Goal: Task Accomplishment & Management: Manage account settings

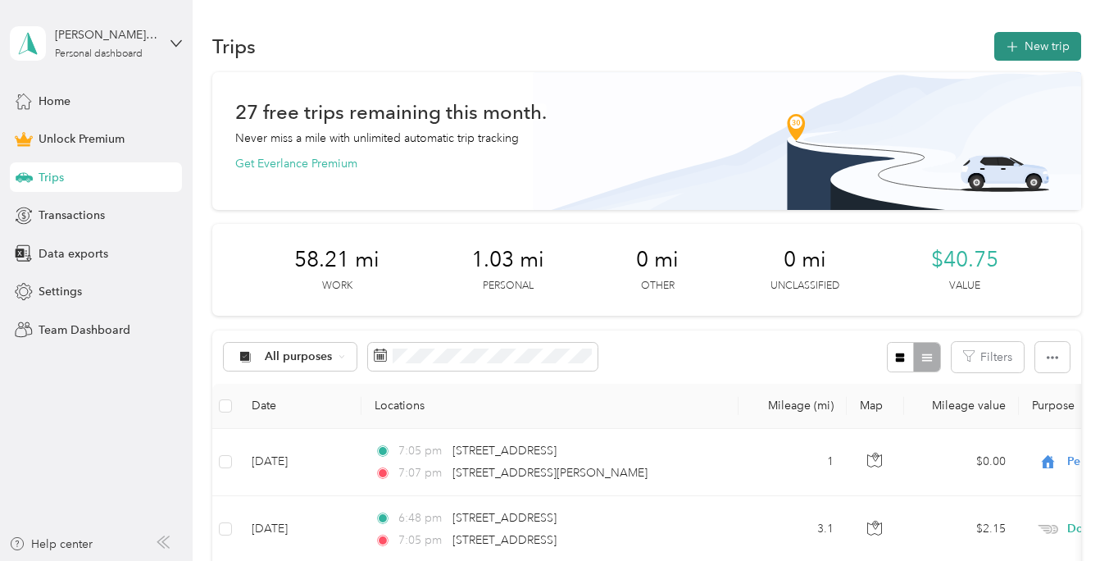
click at [1038, 47] on button "New trip" at bounding box center [1037, 46] width 87 height 29
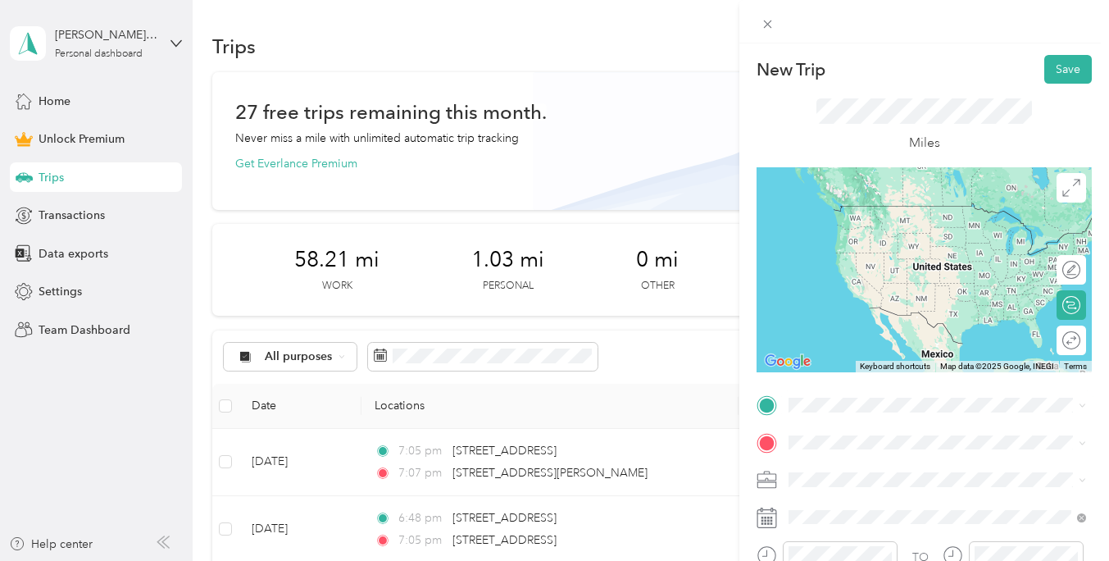
click at [879, 211] on span "[STREET_ADDRESS][US_STATE]" at bounding box center [902, 205] width 164 height 14
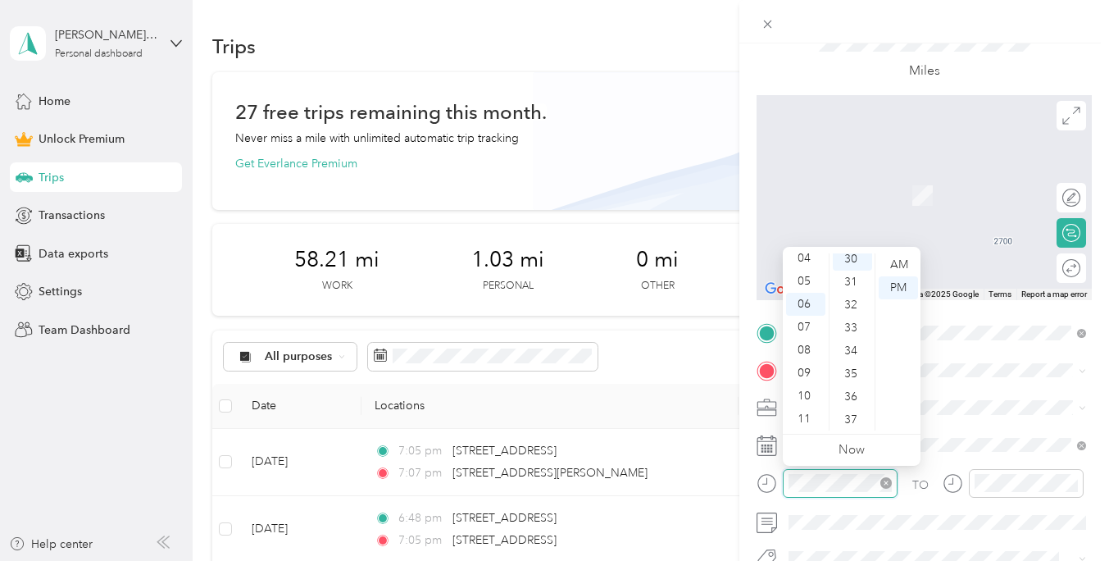
scroll to position [688, 0]
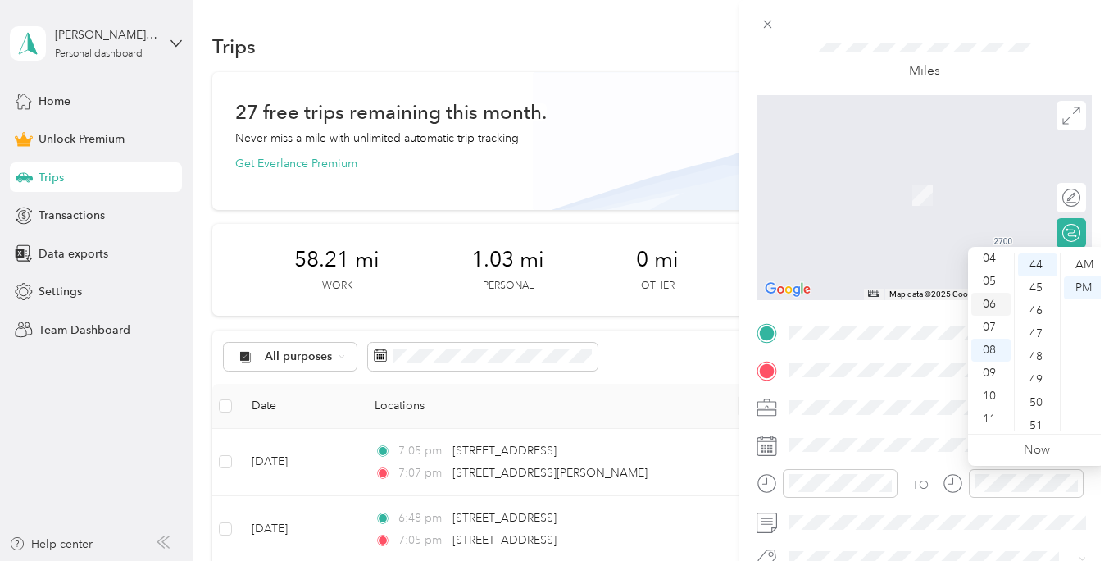
click at [992, 306] on div "06" at bounding box center [990, 304] width 39 height 23
click at [1044, 343] on div "37" at bounding box center [1037, 343] width 39 height 23
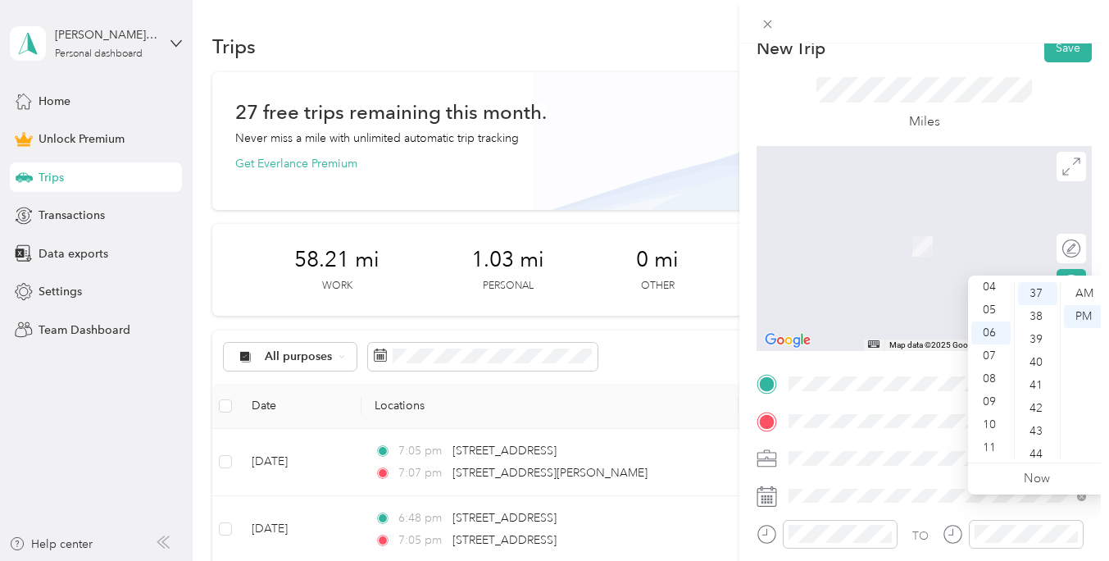
scroll to position [0, 0]
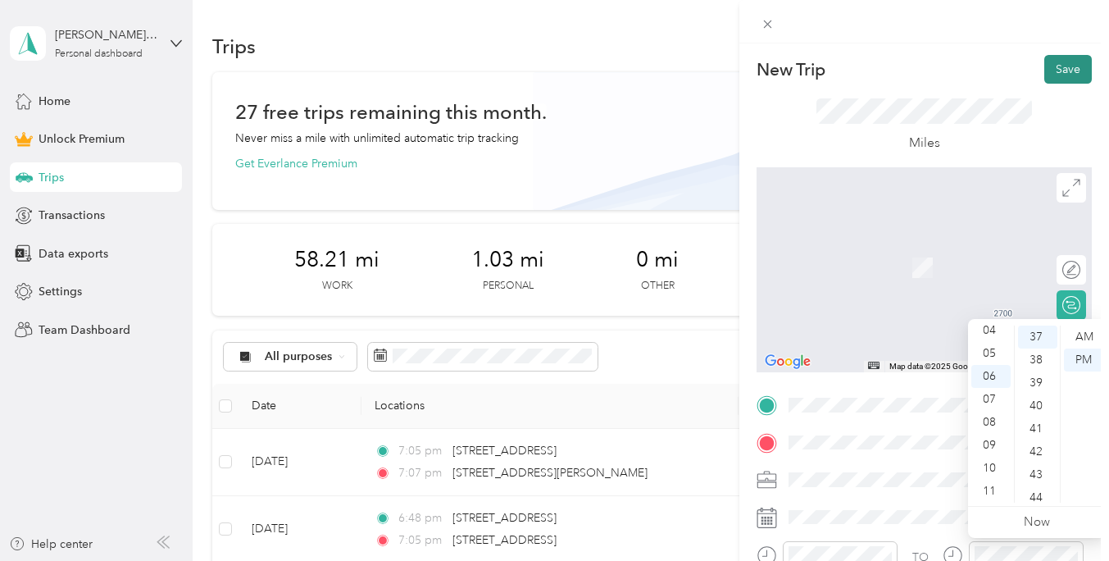
click at [1065, 75] on button "Save" at bounding box center [1068, 69] width 48 height 29
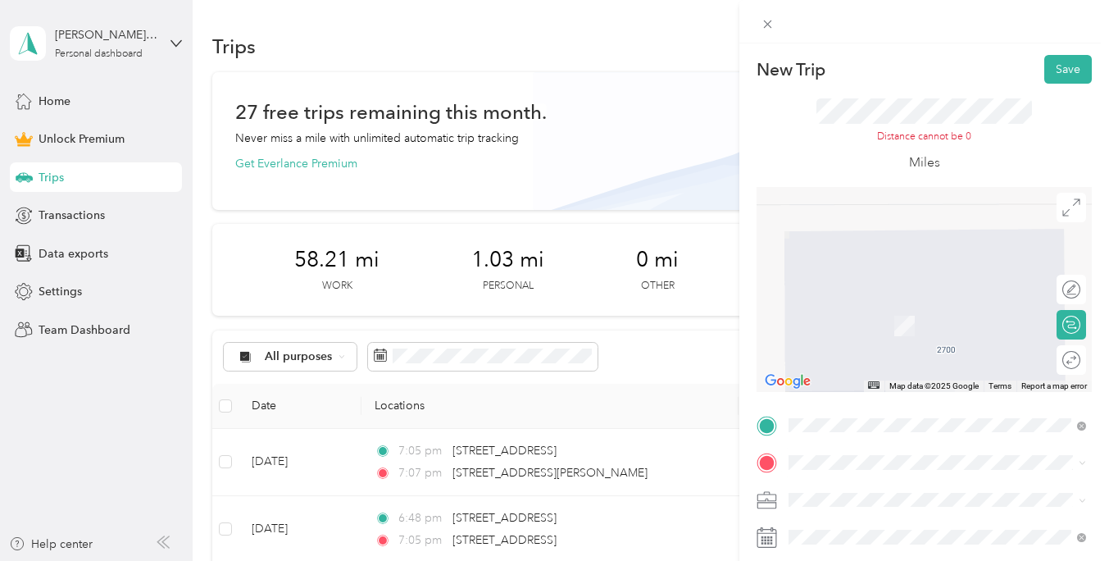
click at [882, 270] on span "[STREET_ADDRESS][US_STATE]" at bounding box center [902, 262] width 164 height 15
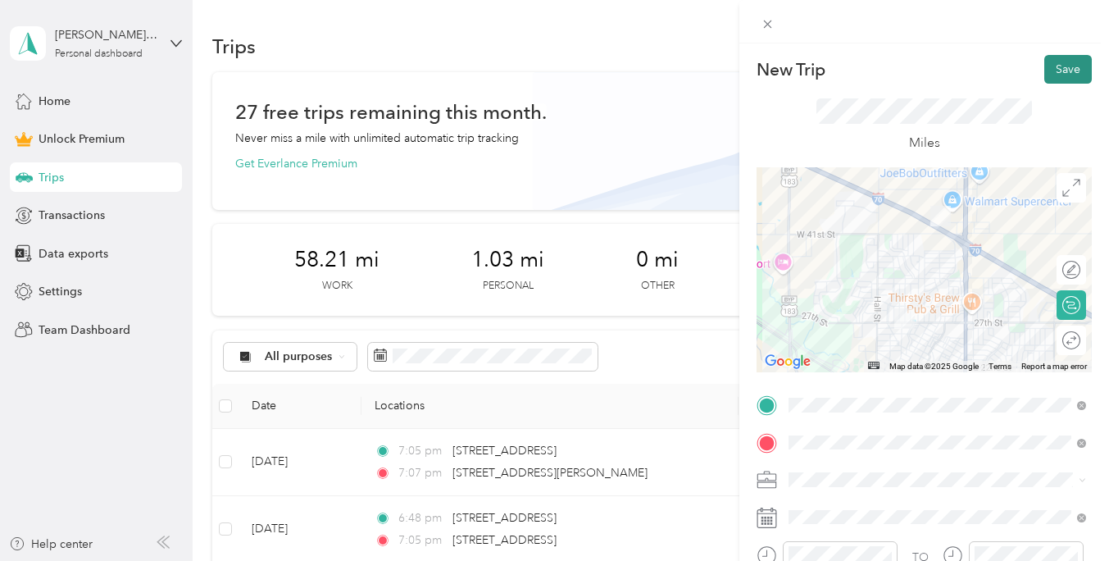
click at [1056, 78] on button "Save" at bounding box center [1068, 69] width 48 height 29
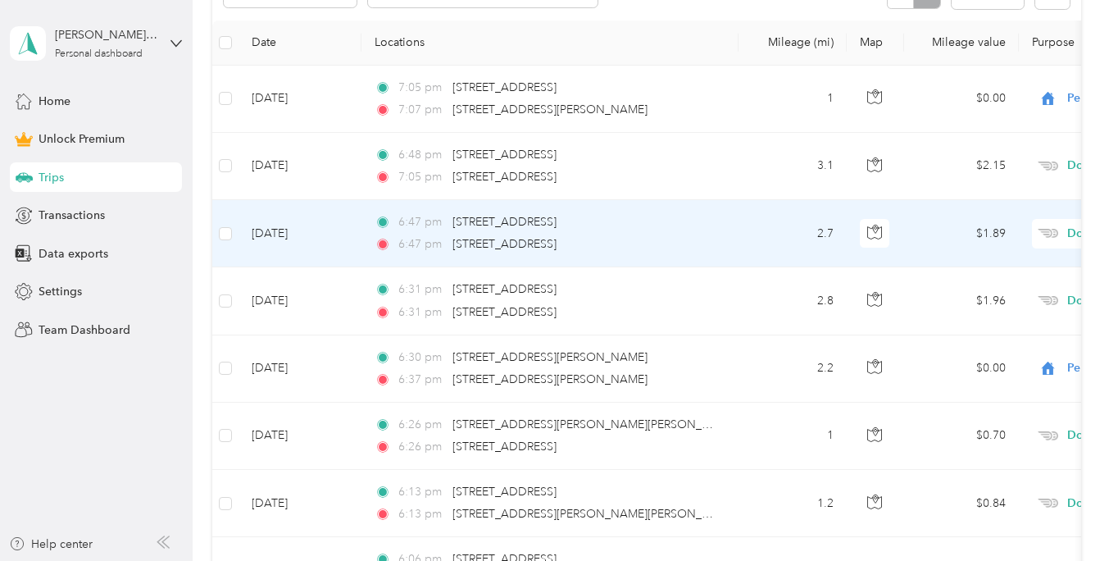
scroll to position [403, 0]
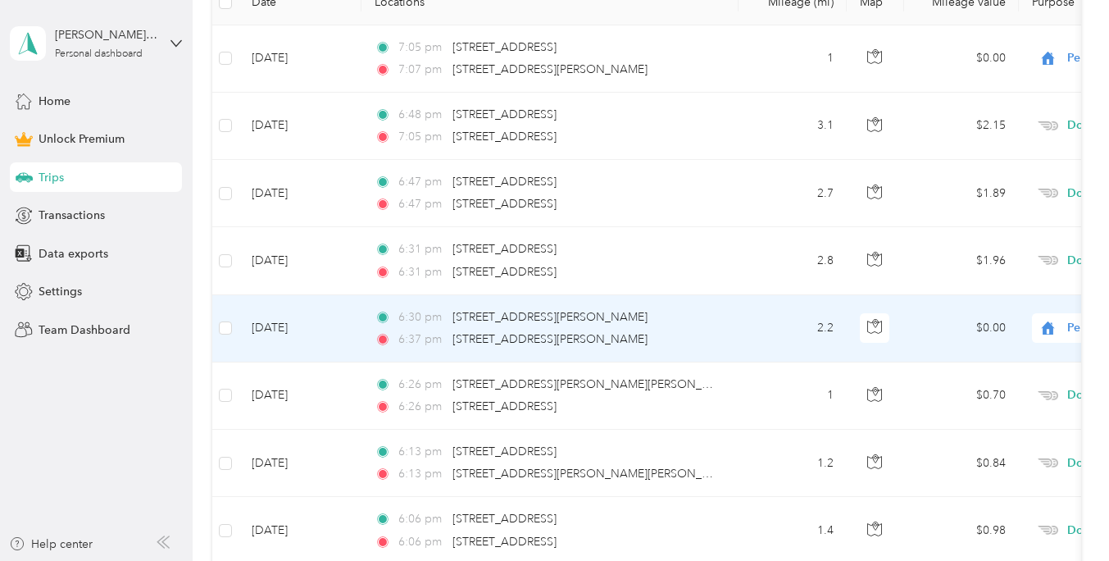
click at [594, 334] on div "6:37 pm [STREET_ADDRESS][PERSON_NAME]" at bounding box center [547, 339] width 344 height 18
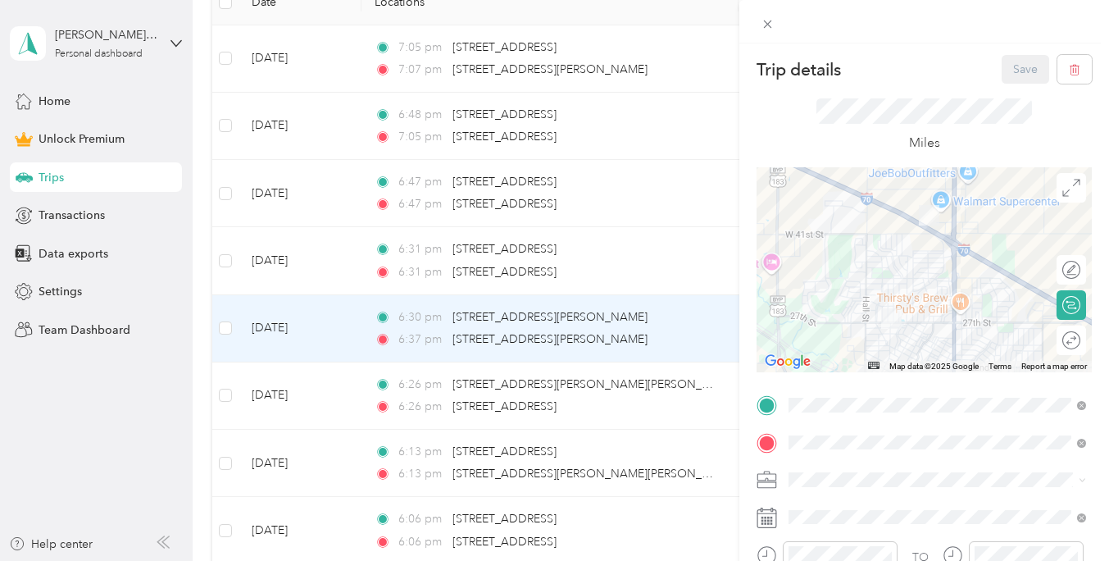
scroll to position [88, 0]
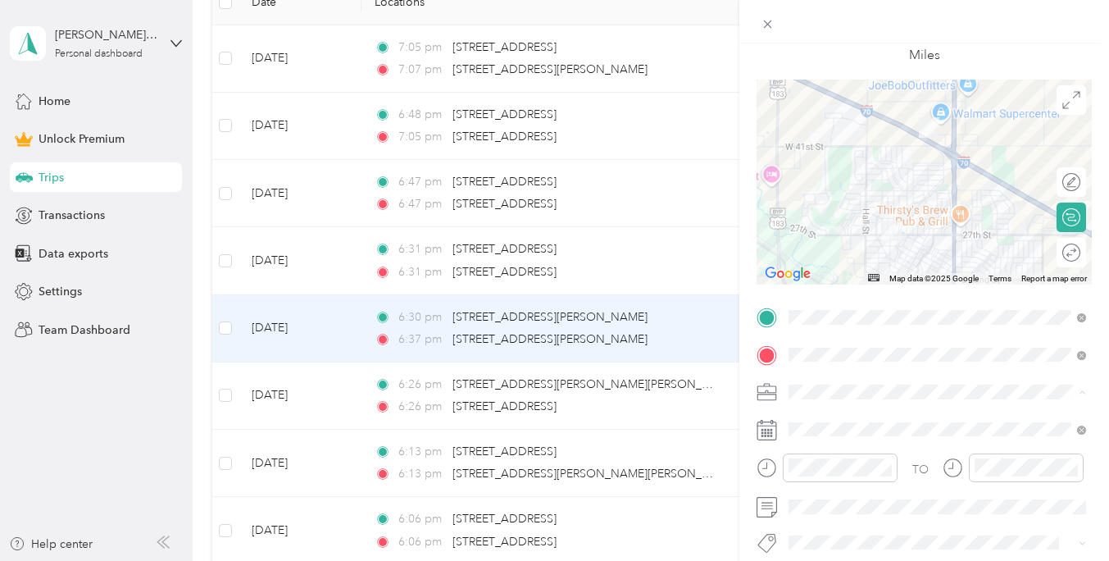
click at [824, 216] on span "Doordash" at bounding box center [820, 219] width 52 height 14
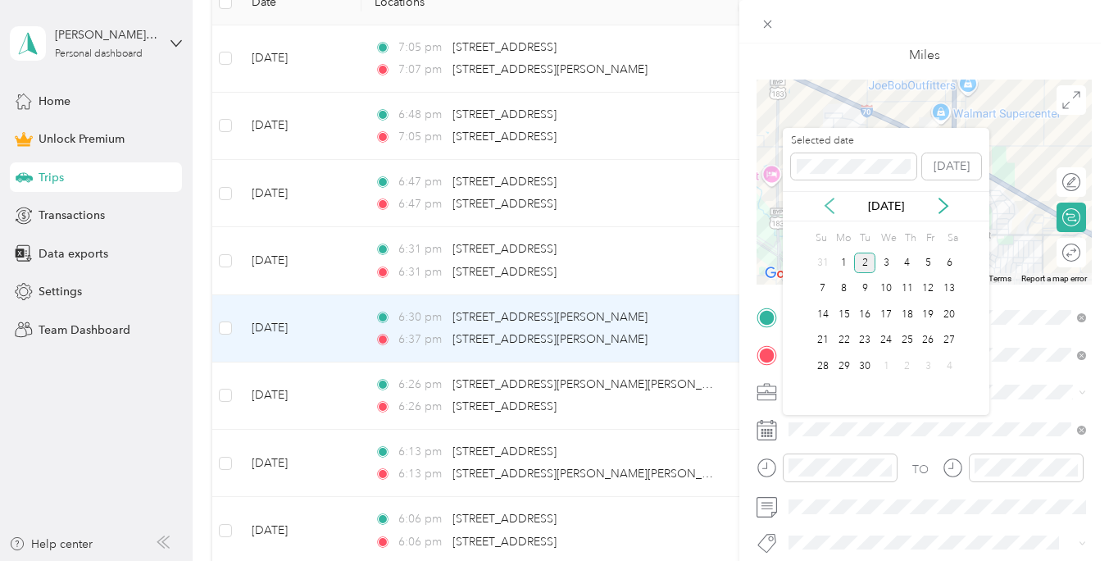
click at [831, 206] on icon at bounding box center [829, 206] width 16 height 16
click at [946, 334] on div "23" at bounding box center [948, 340] width 21 height 20
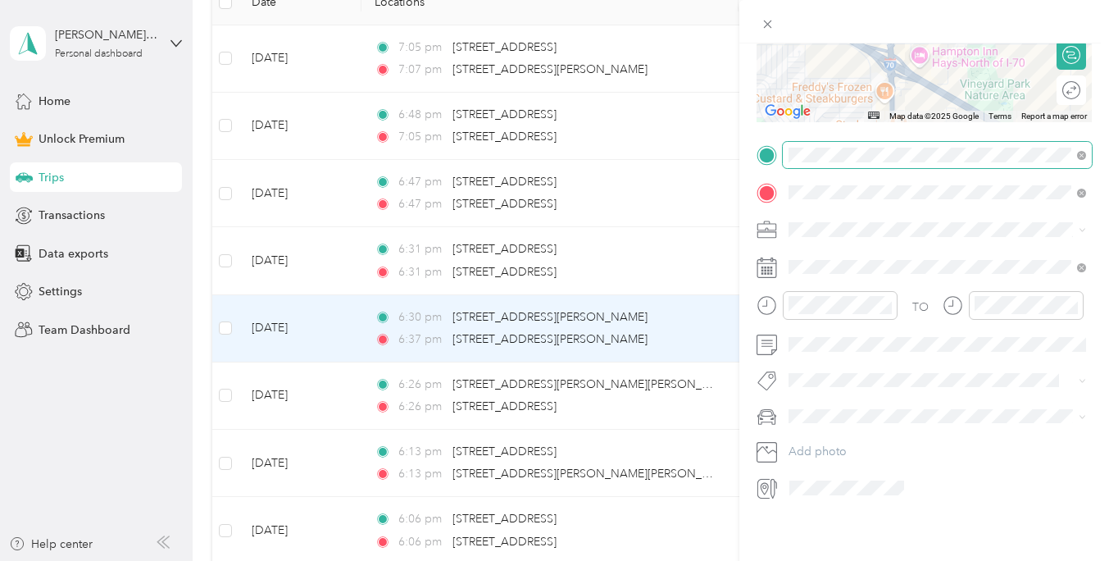
scroll to position [0, 0]
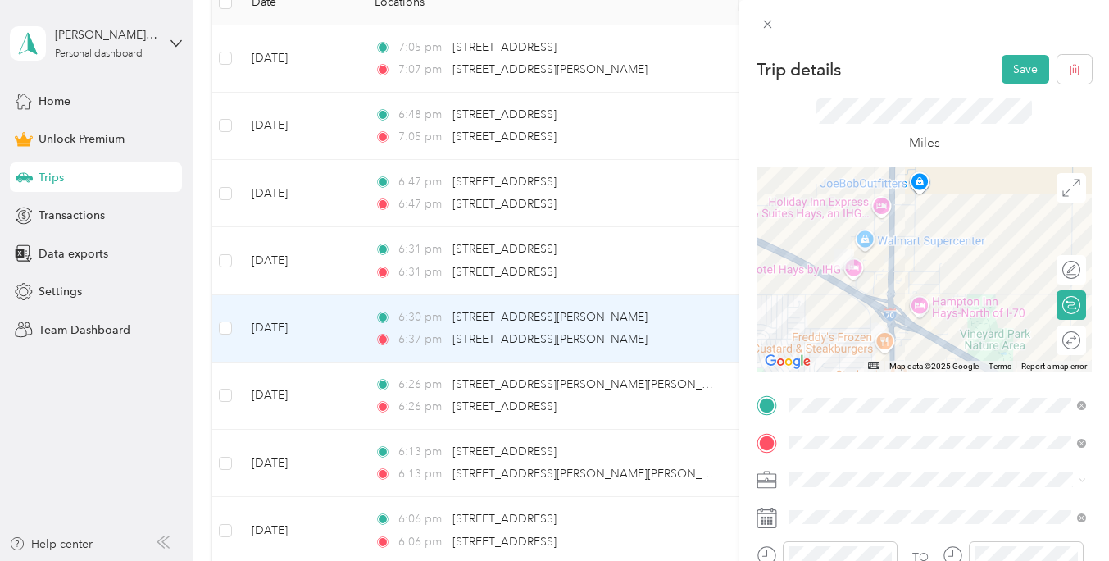
click at [1022, 52] on div "Trip details Save This trip cannot be edited because it is either under review,…" at bounding box center [924, 323] width 370 height 561
click at [1022, 66] on button "Save" at bounding box center [1025, 69] width 48 height 29
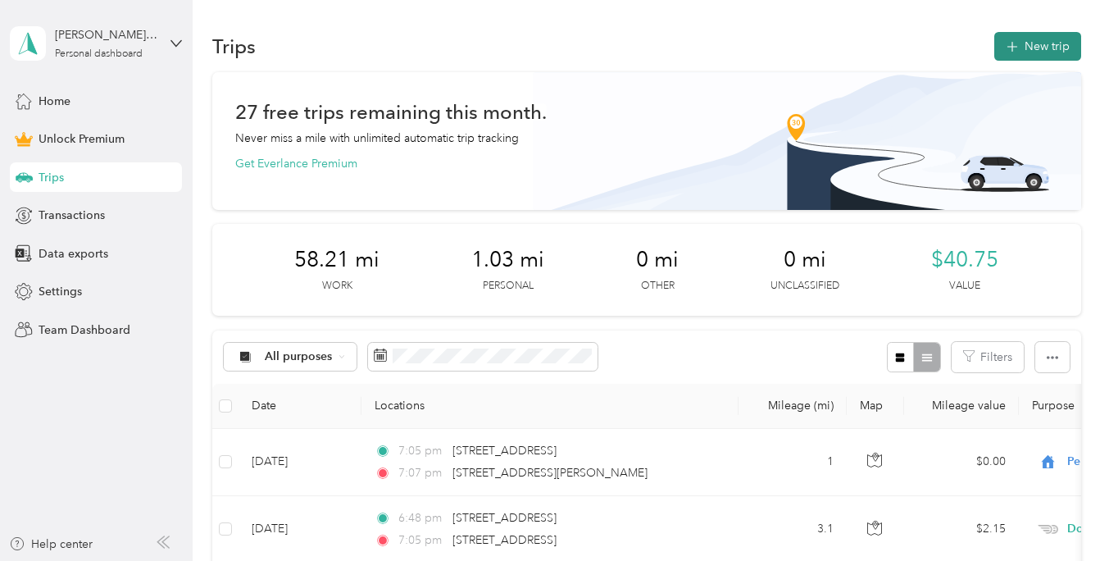
click at [1014, 54] on button "New trip" at bounding box center [1037, 46] width 87 height 29
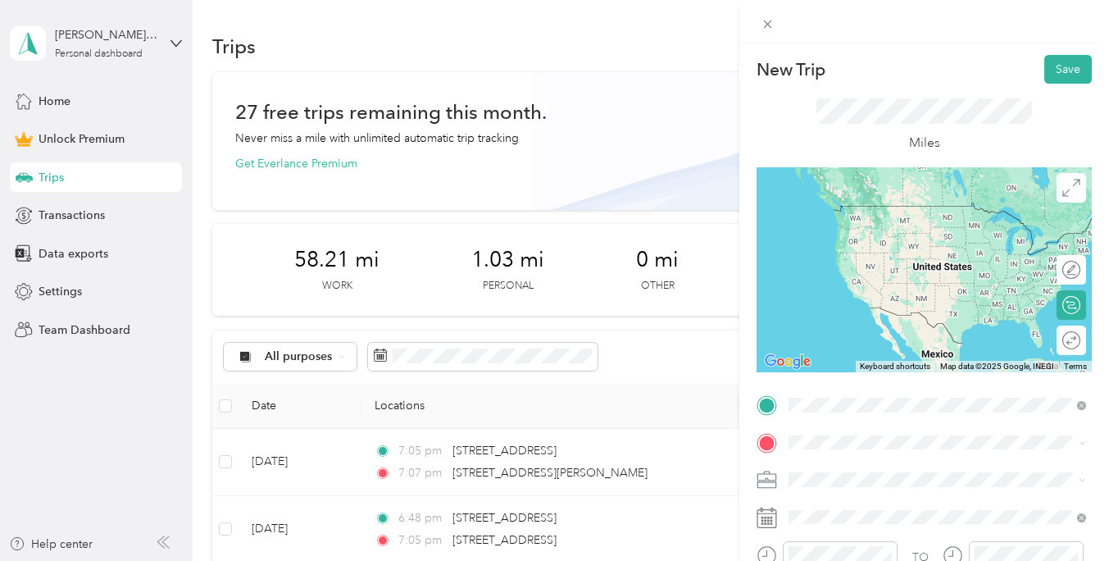
click at [856, 213] on span "[STREET_ADDRESS][US_STATE]" at bounding box center [902, 205] width 164 height 15
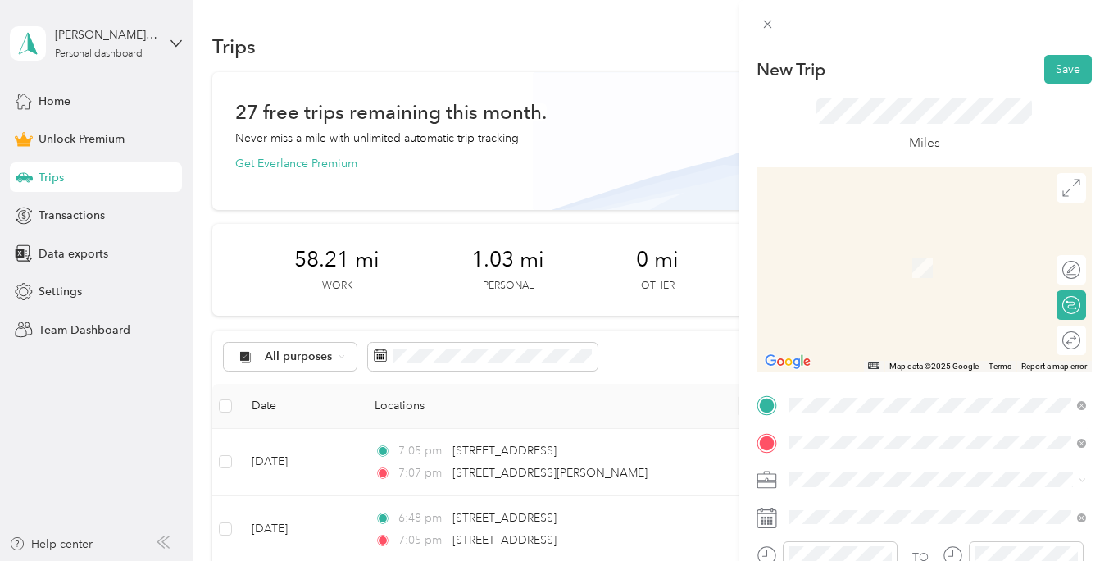
click at [874, 305] on span "[PERSON_NAME][GEOGRAPHIC_DATA][US_STATE]" at bounding box center [950, 295] width 261 height 29
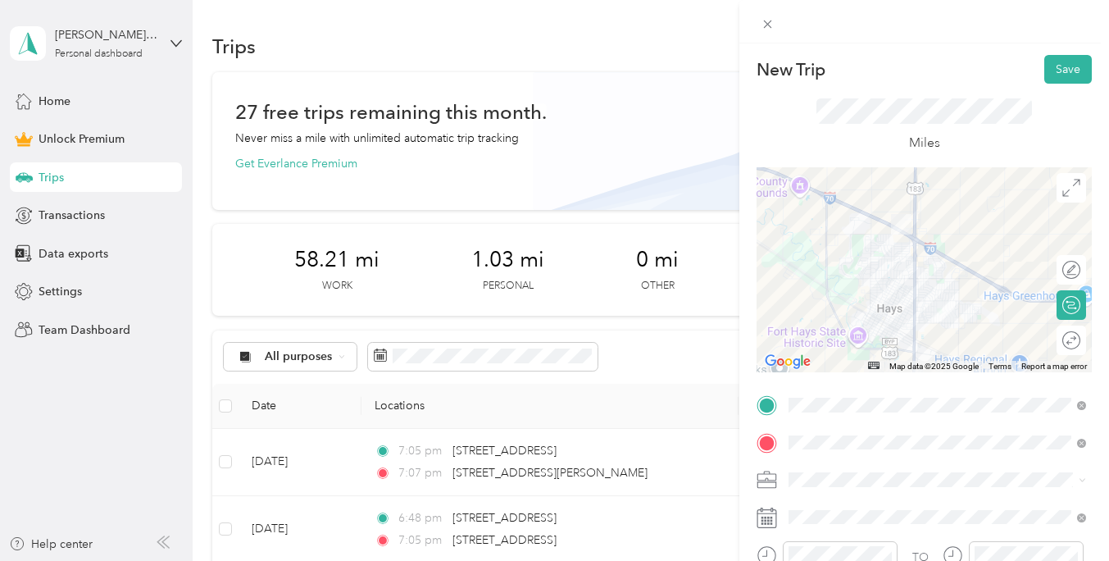
click at [829, 311] on div "Doordash" at bounding box center [937, 306] width 286 height 17
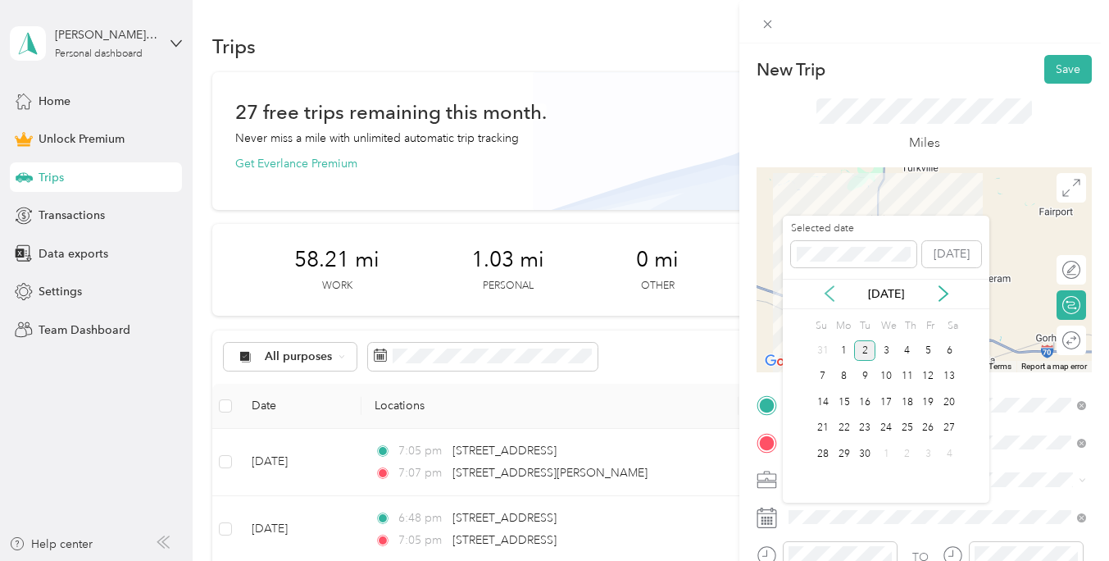
click at [830, 293] on icon at bounding box center [829, 293] width 16 height 16
click at [946, 423] on div "23" at bounding box center [948, 428] width 21 height 20
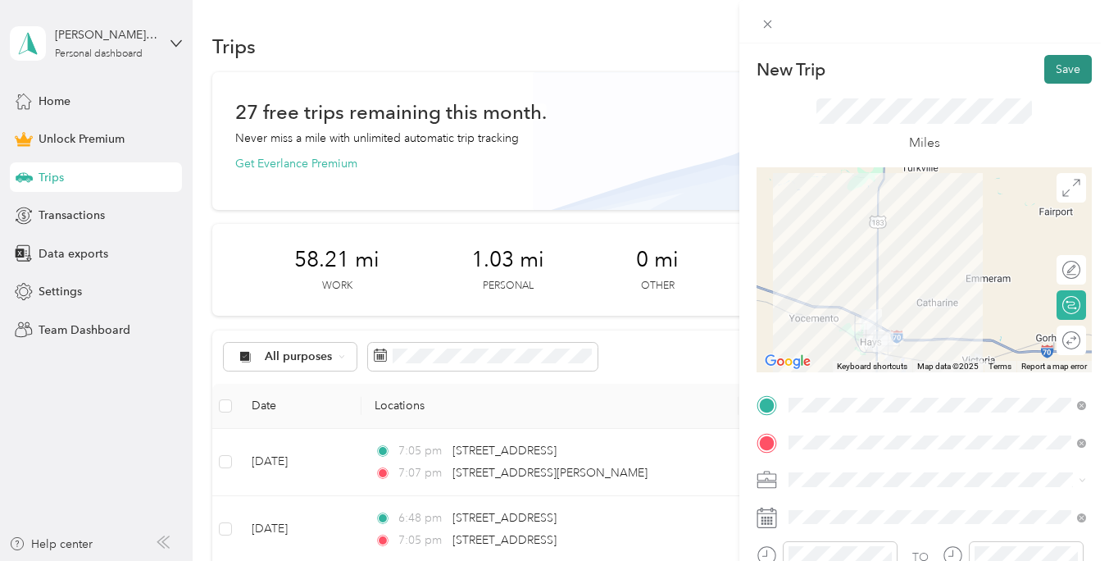
click at [1061, 64] on button "Save" at bounding box center [1068, 69] width 48 height 29
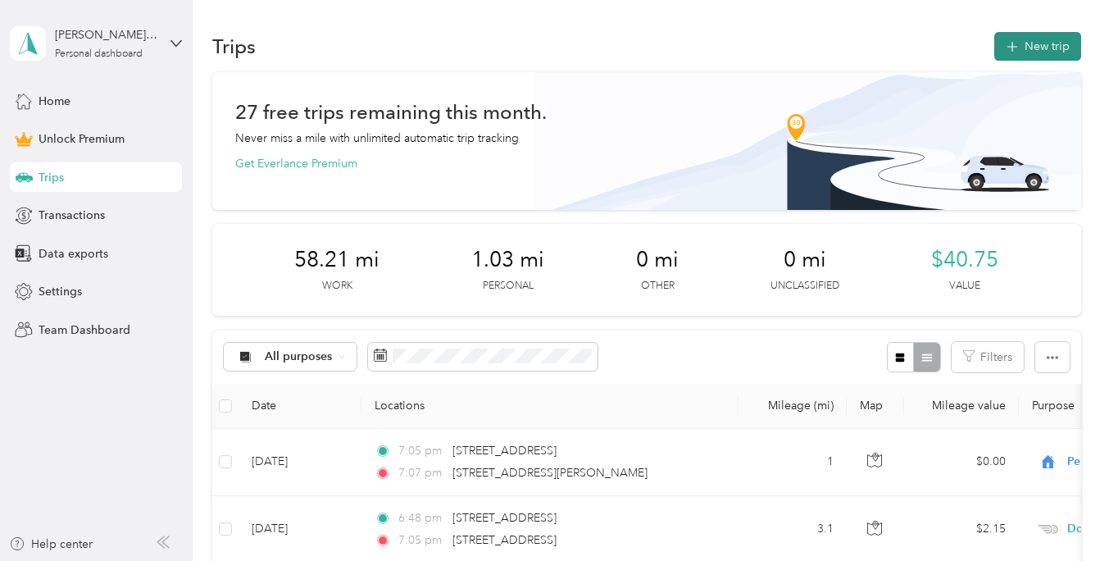
click at [1056, 45] on button "New trip" at bounding box center [1037, 46] width 87 height 29
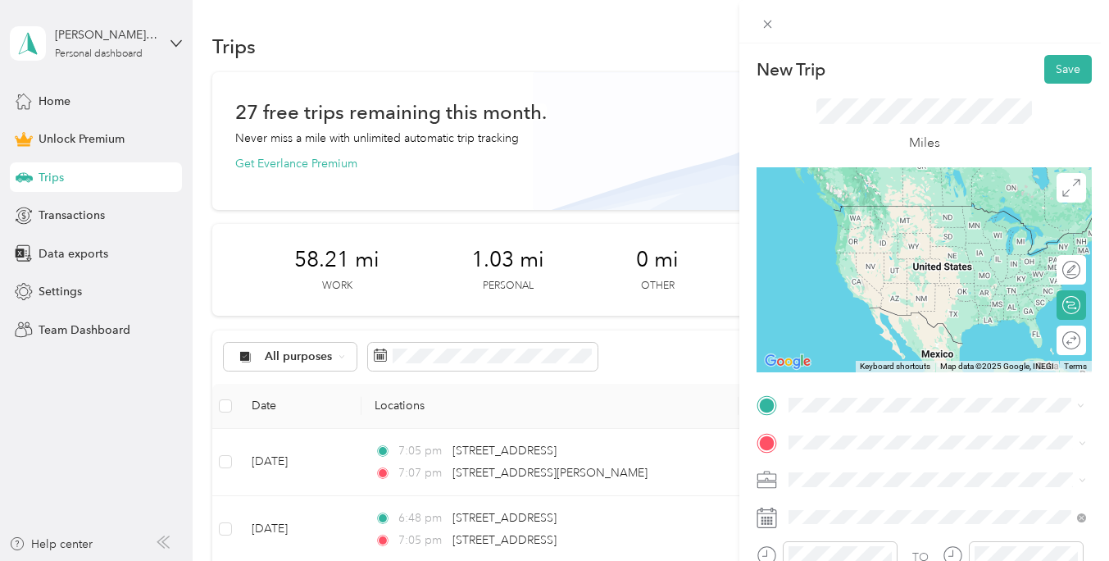
click at [868, 258] on span "[PERSON_NAME][GEOGRAPHIC_DATA][US_STATE]" at bounding box center [950, 258] width 261 height 29
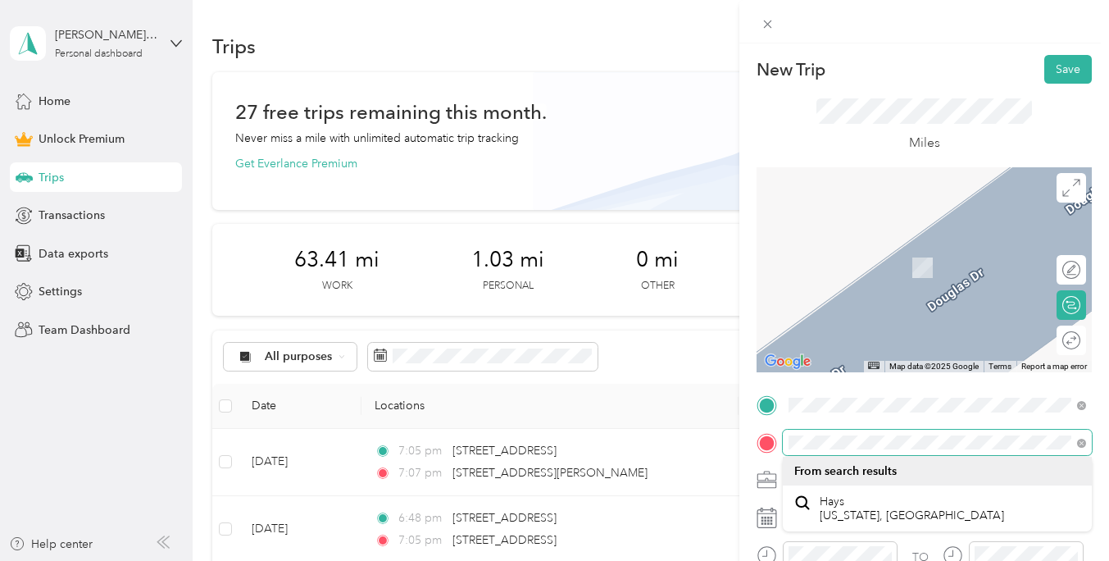
click at [714, 443] on div "New Trip Save This trip cannot be edited because it is either under review, app…" at bounding box center [554, 280] width 1109 height 561
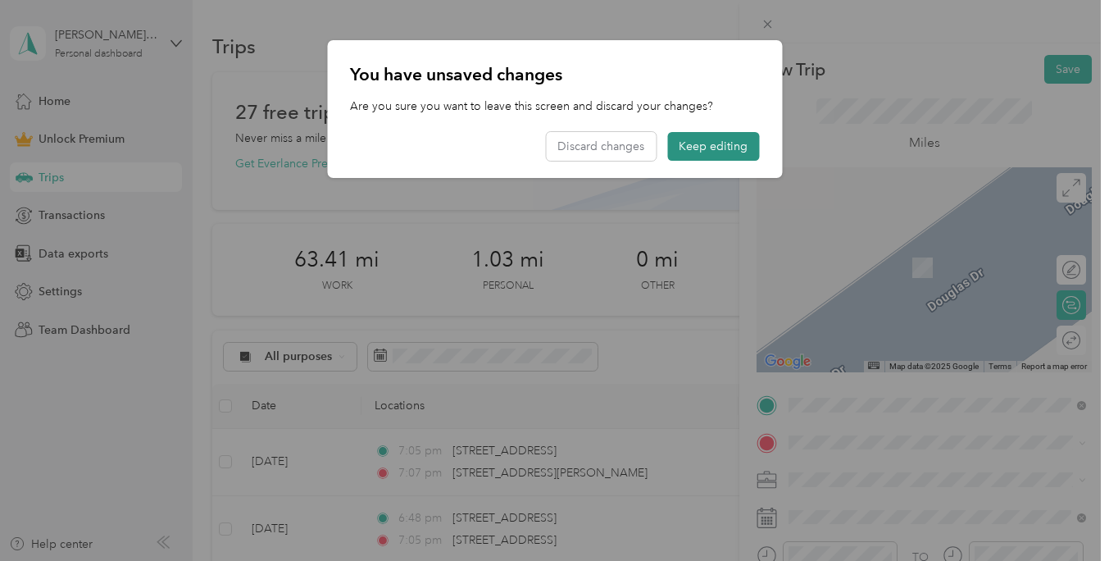
click at [726, 140] on button "Keep editing" at bounding box center [713, 146] width 92 height 29
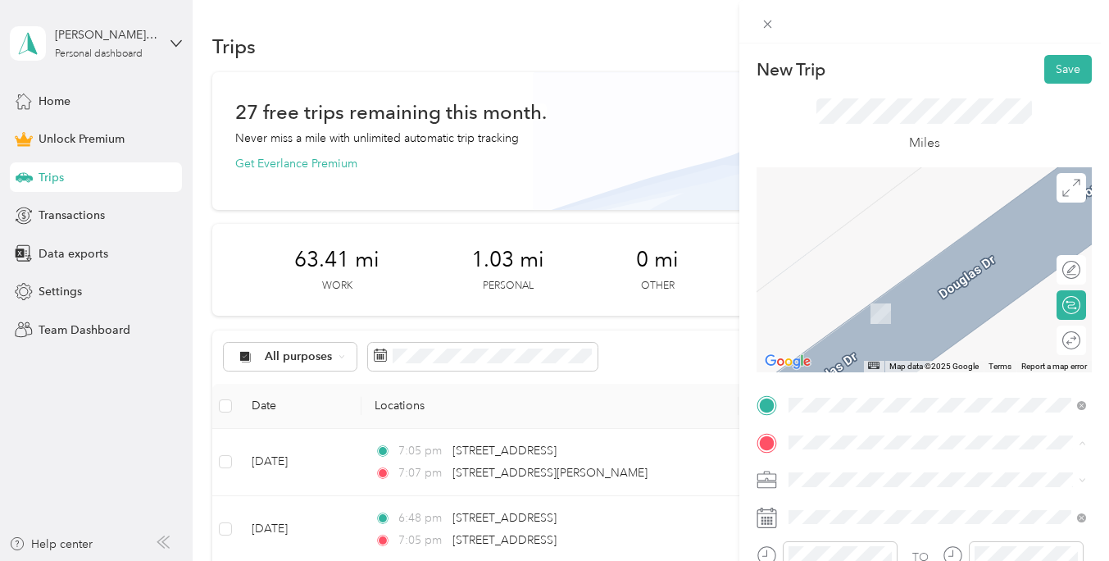
click at [863, 243] on span "[GEOGRAPHIC_DATA][US_STATE]" at bounding box center [909, 242] width 178 height 15
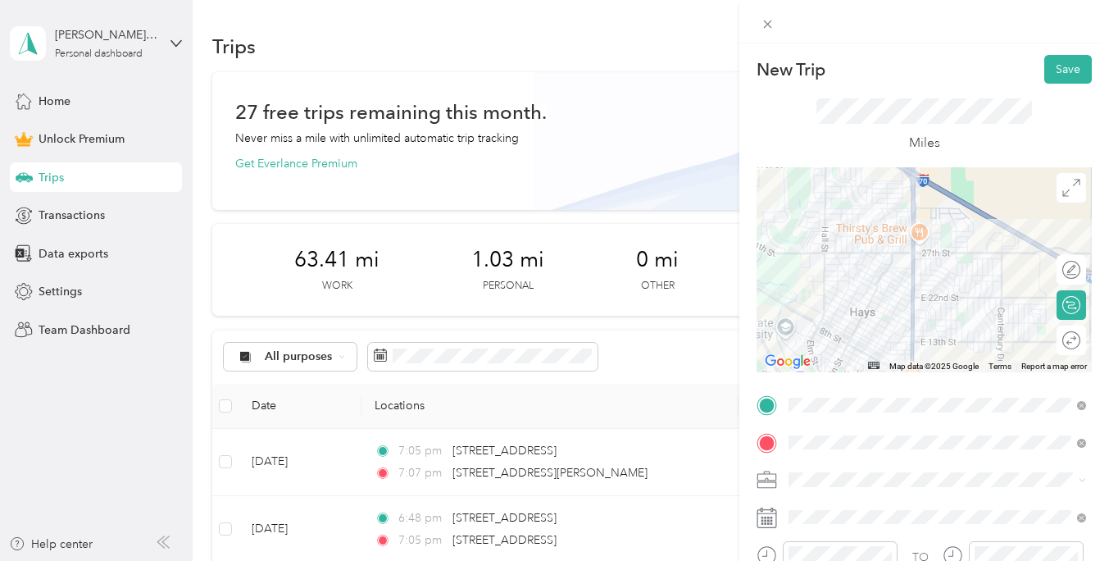
click at [822, 307] on span "Doordash" at bounding box center [820, 307] width 52 height 14
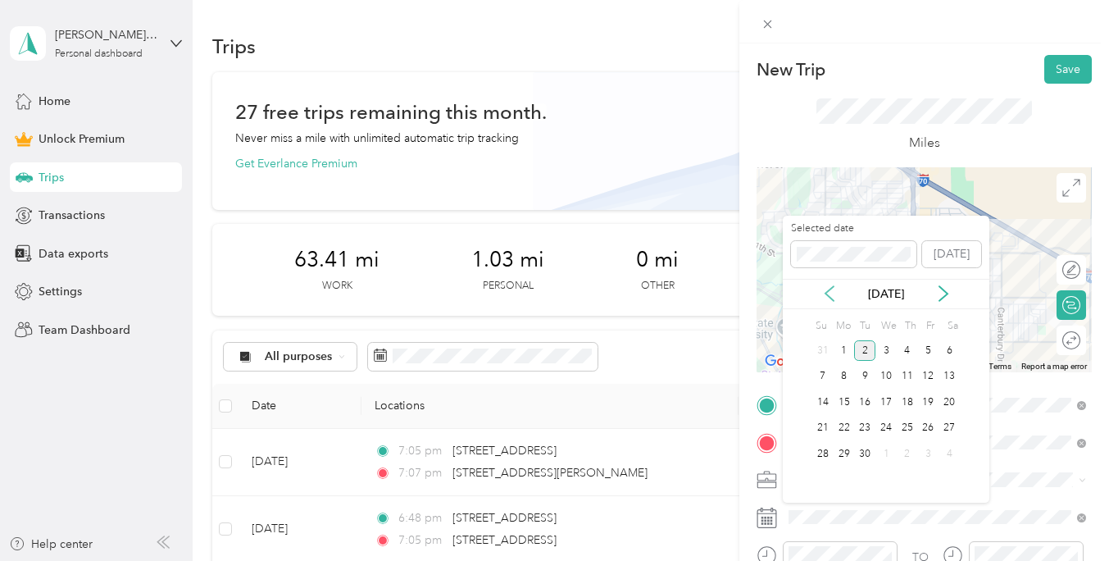
click at [834, 289] on icon at bounding box center [829, 293] width 16 height 16
click at [954, 296] on div "[DATE]" at bounding box center [886, 293] width 207 height 17
click at [941, 290] on icon at bounding box center [943, 293] width 16 height 16
click at [950, 432] on div "23" at bounding box center [948, 428] width 21 height 20
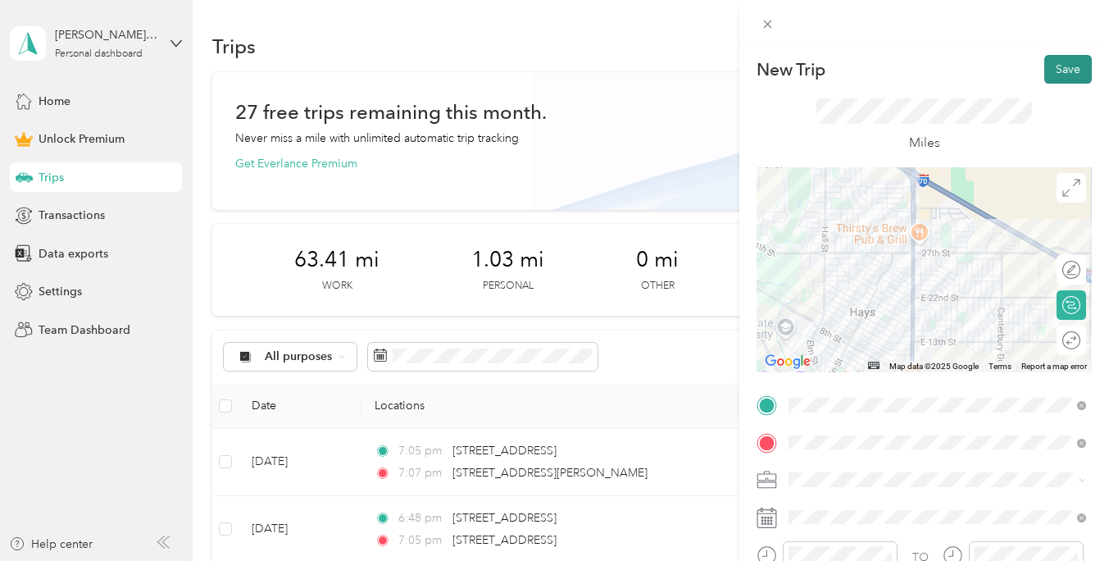
click at [1072, 62] on button "Save" at bounding box center [1068, 69] width 48 height 29
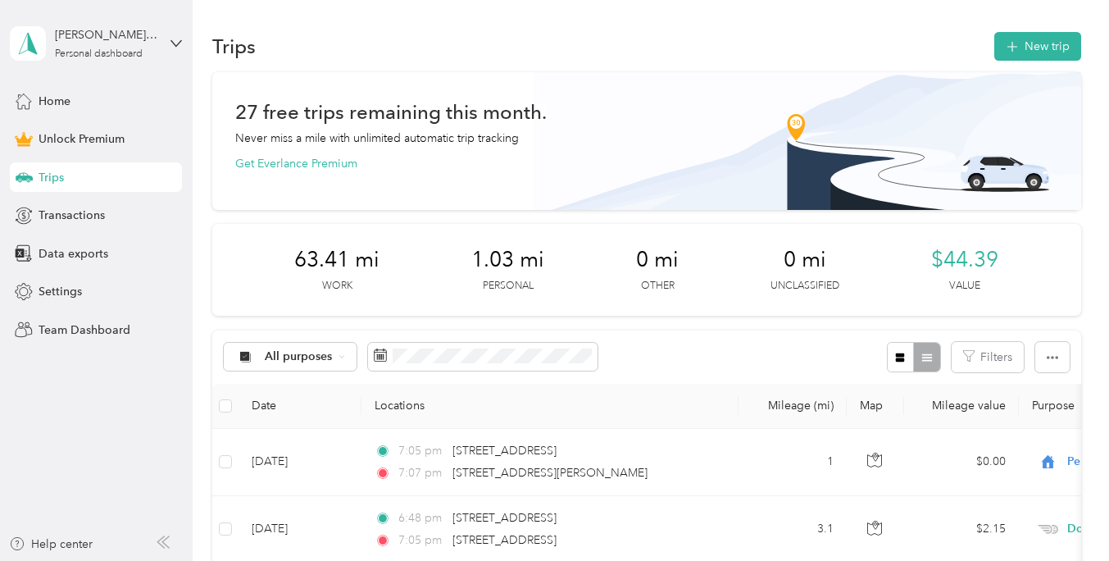
click at [1023, 45] on div "Trip created successfully" at bounding box center [984, 33] width 224 height 40
click at [1046, 34] on button "New trip" at bounding box center [1037, 46] width 87 height 29
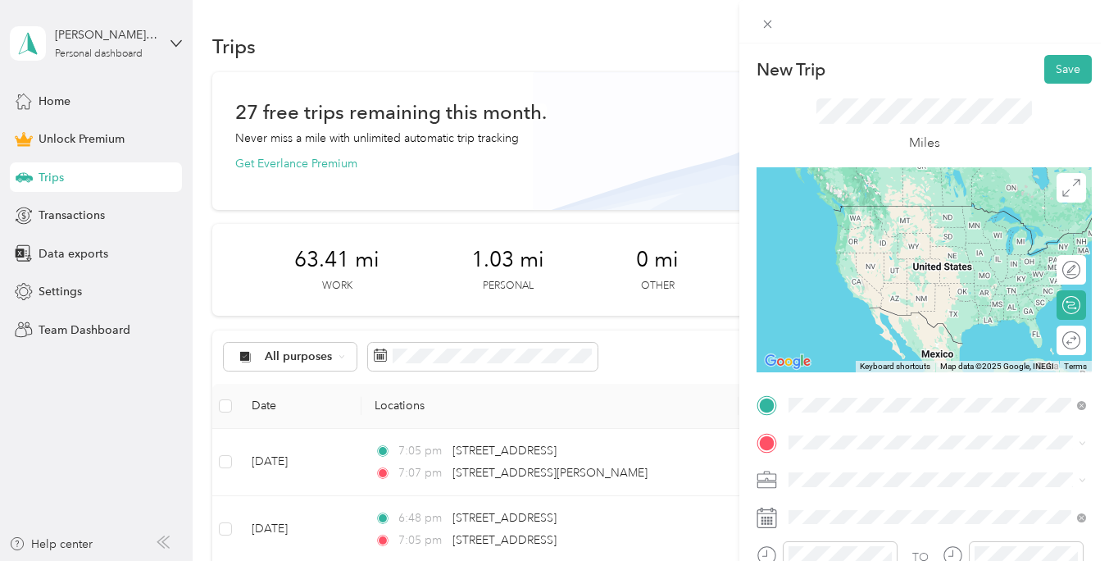
click at [852, 255] on span "[GEOGRAPHIC_DATA][US_STATE]" at bounding box center [909, 251] width 178 height 15
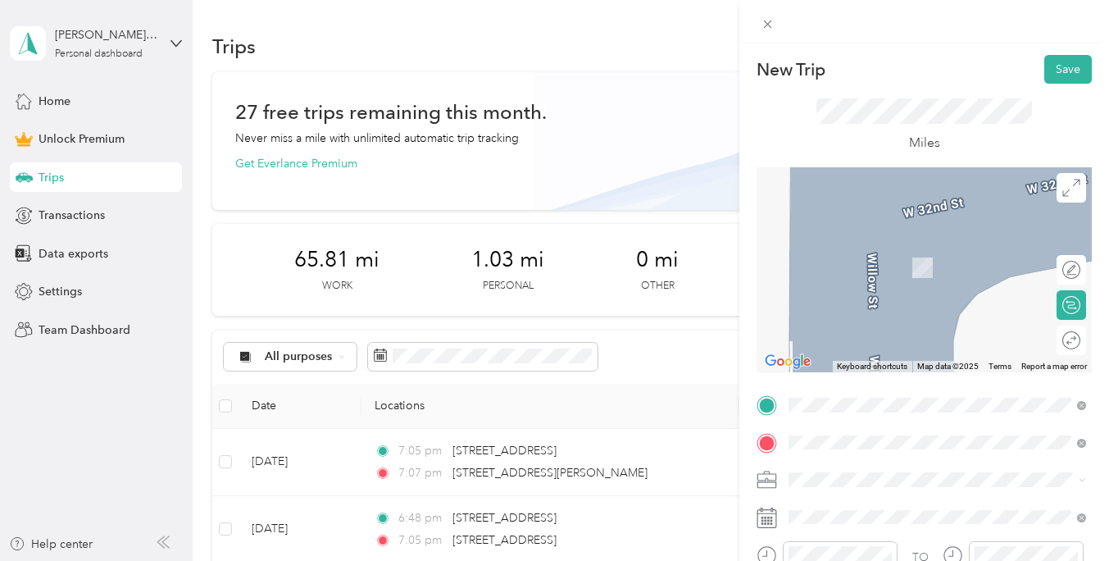
click at [830, 237] on span "[STREET_ADDRESS][US_STATE]" at bounding box center [902, 242] width 164 height 15
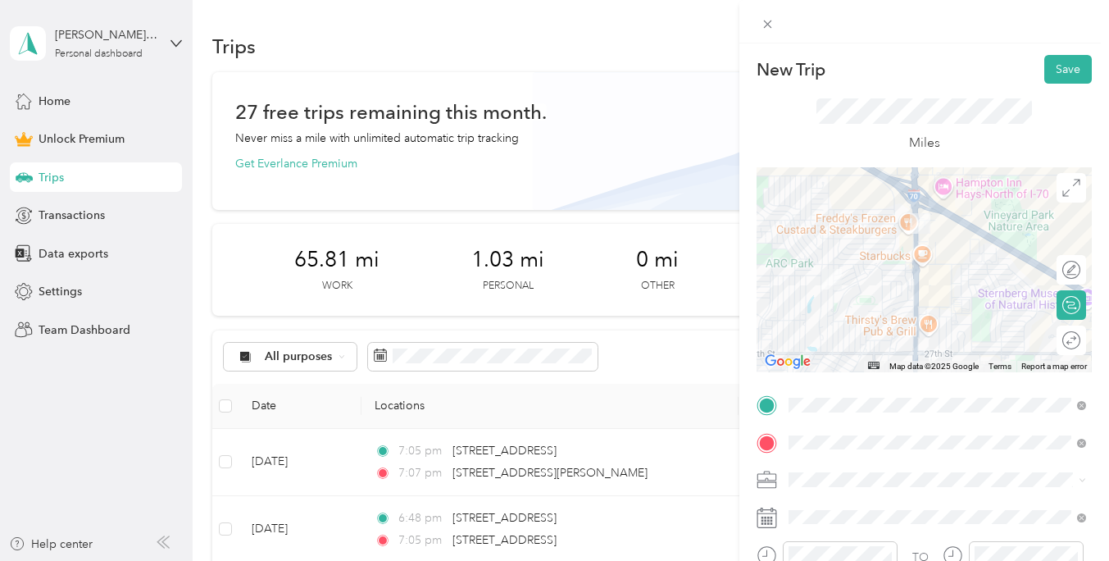
click at [840, 301] on span "Doordash" at bounding box center [820, 307] width 52 height 14
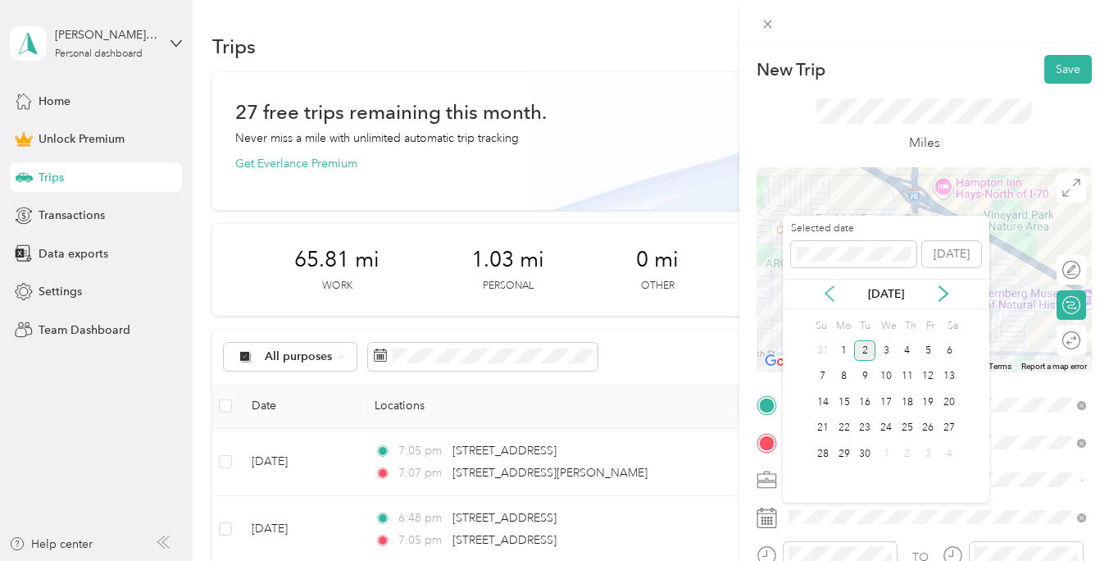
click at [825, 293] on icon at bounding box center [829, 293] width 8 height 15
click at [944, 424] on div "23" at bounding box center [948, 428] width 21 height 20
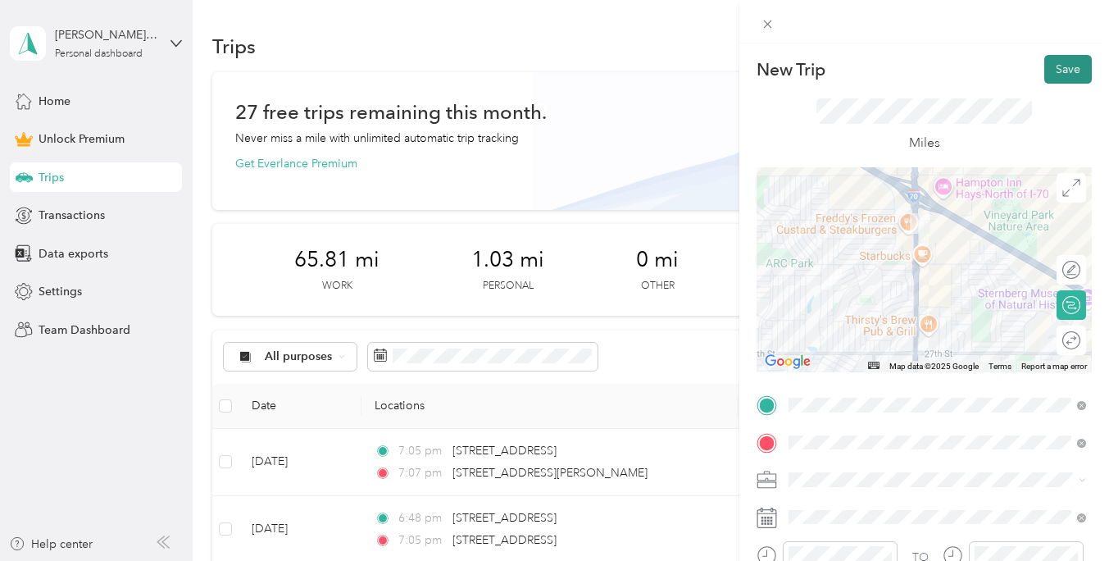
click at [1082, 66] on button "Save" at bounding box center [1068, 69] width 48 height 29
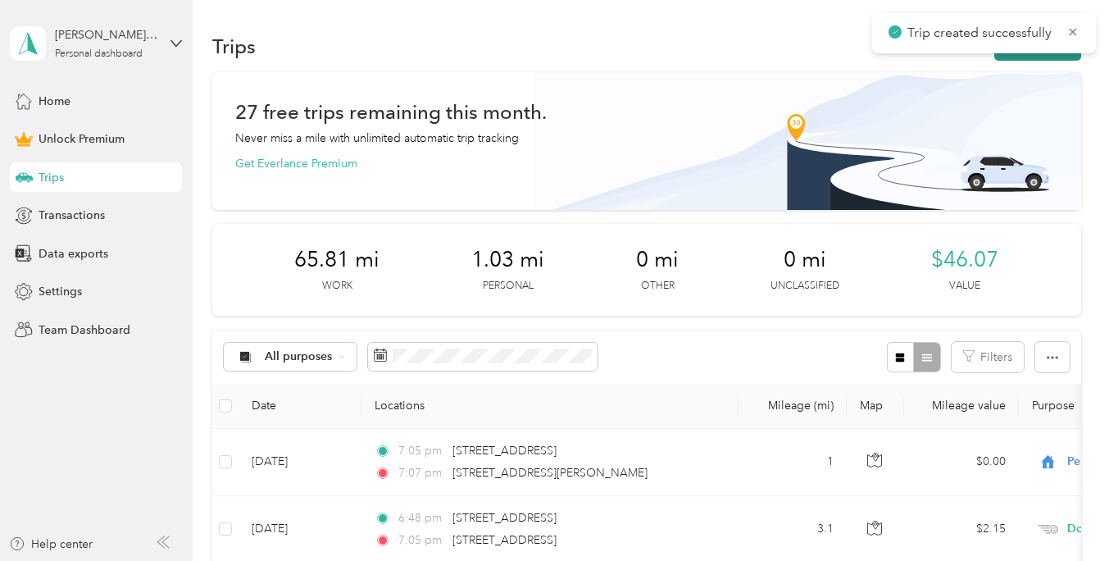
click at [1050, 55] on button "New trip" at bounding box center [1037, 46] width 87 height 29
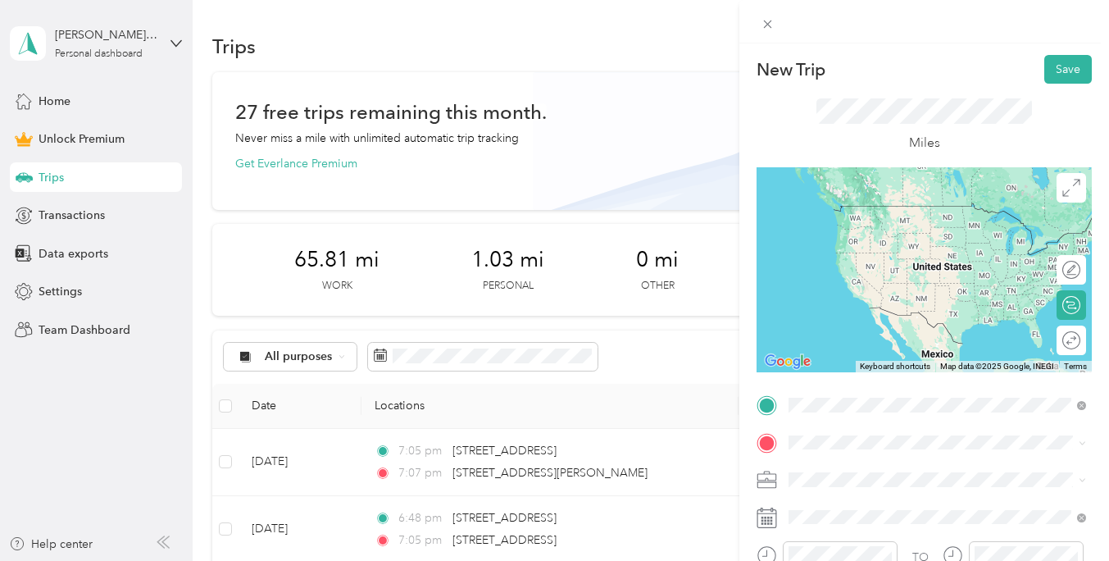
click at [838, 213] on span "[STREET_ADDRESS][US_STATE]" at bounding box center [902, 205] width 164 height 15
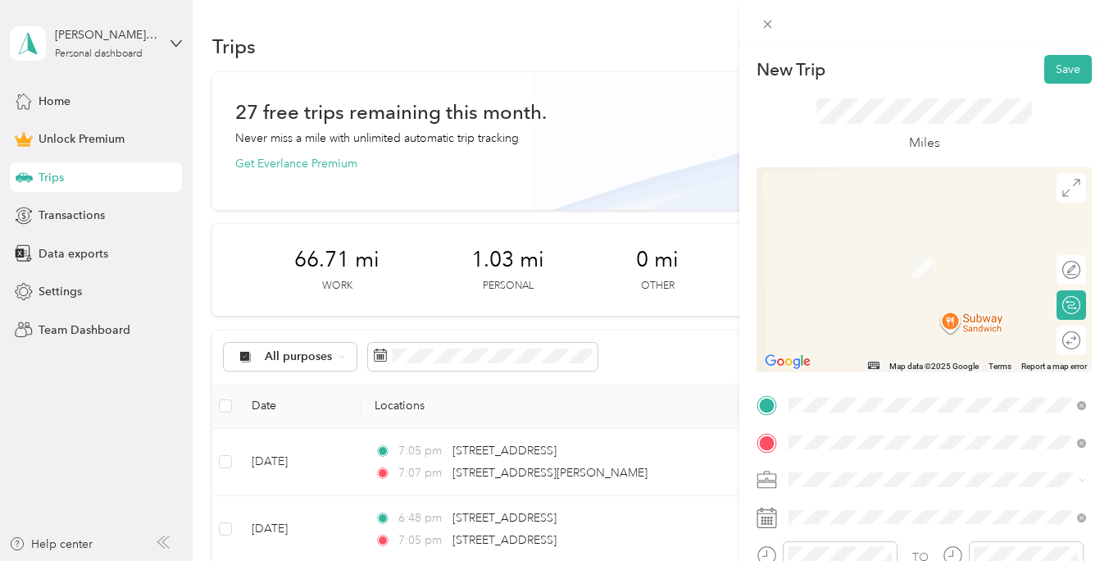
click at [838, 313] on span "[STREET_ADDRESS][US_STATE]" at bounding box center [902, 305] width 164 height 15
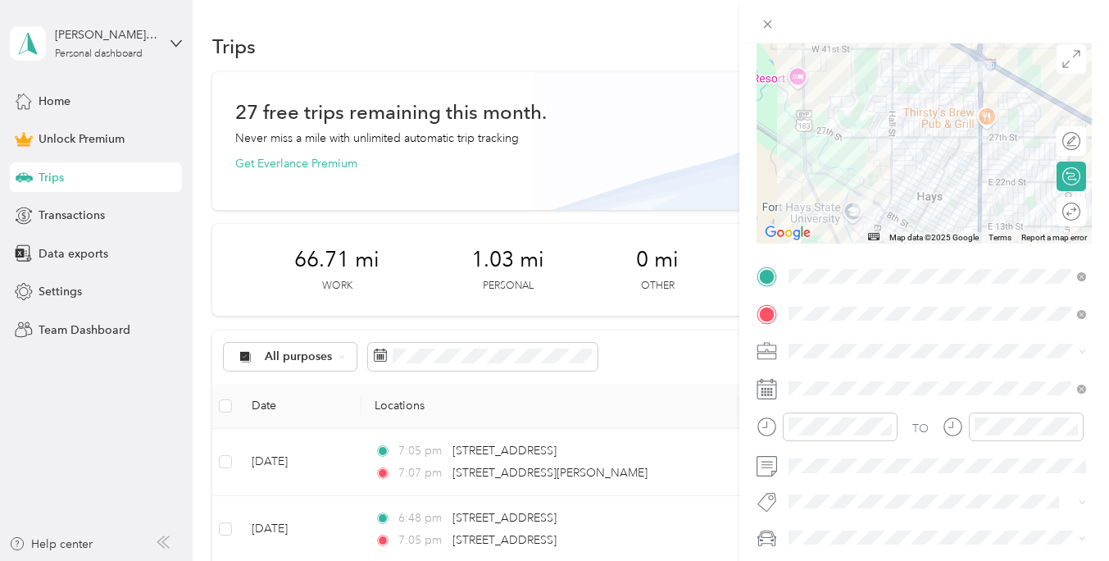
scroll to position [129, 0]
click at [838, 188] on li "Doordash" at bounding box center [937, 177] width 309 height 29
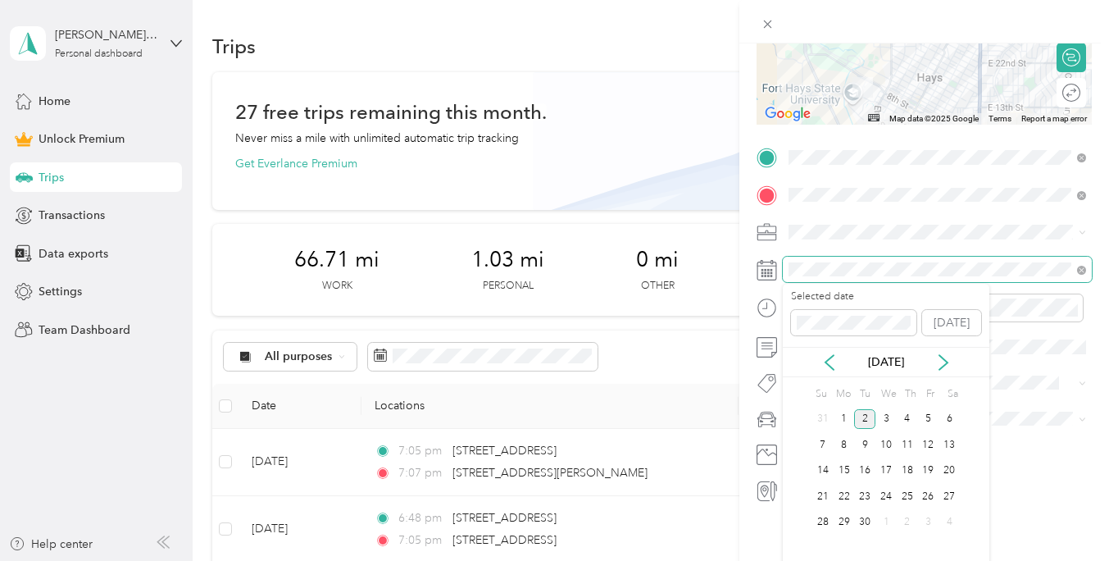
scroll to position [250, 0]
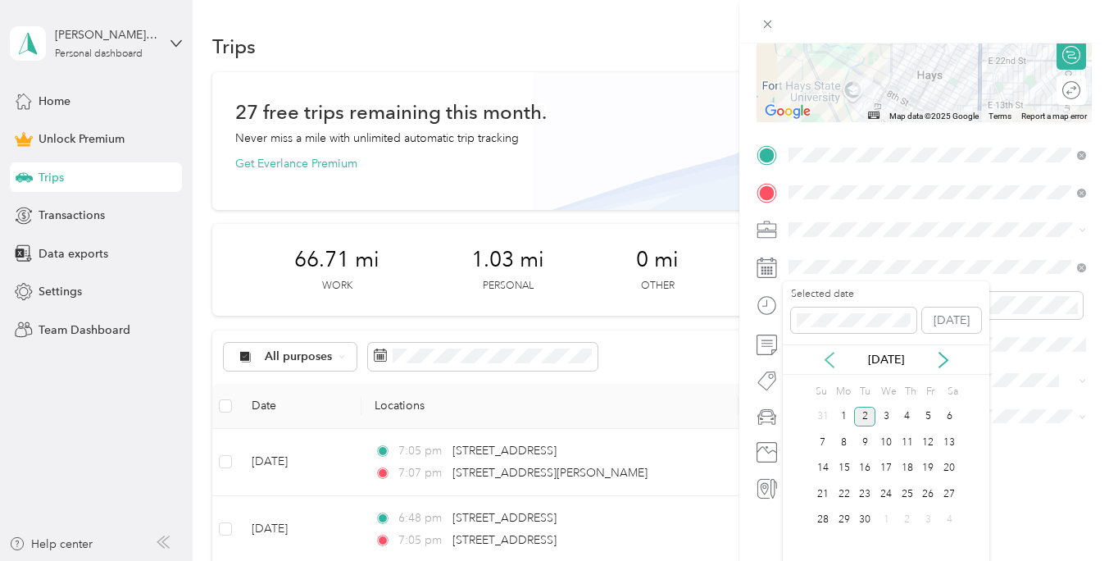
click at [829, 360] on icon at bounding box center [829, 360] width 16 height 16
click at [951, 494] on div "23" at bounding box center [948, 494] width 21 height 20
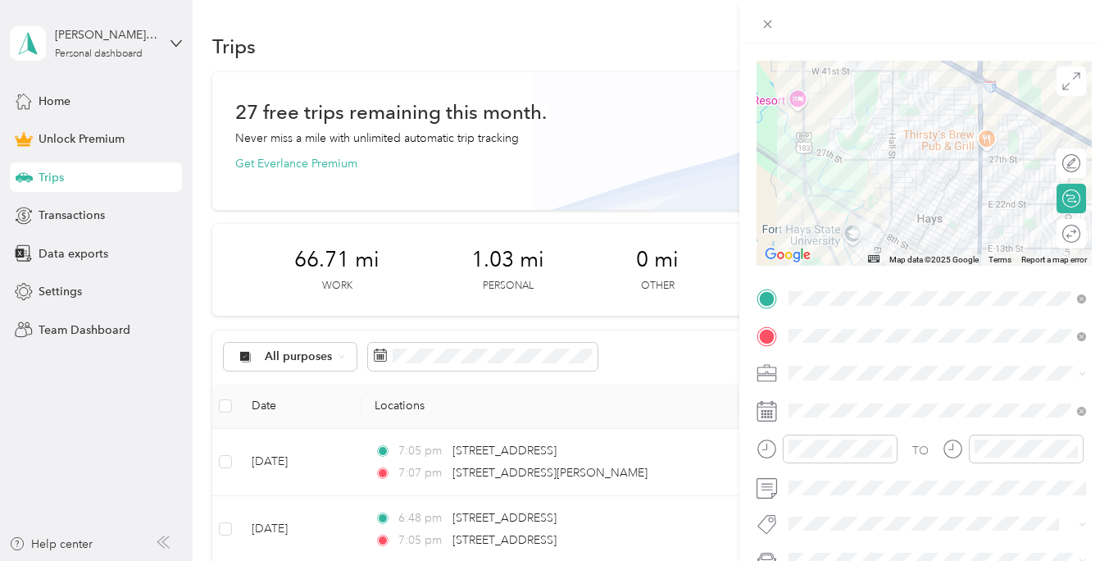
scroll to position [0, 0]
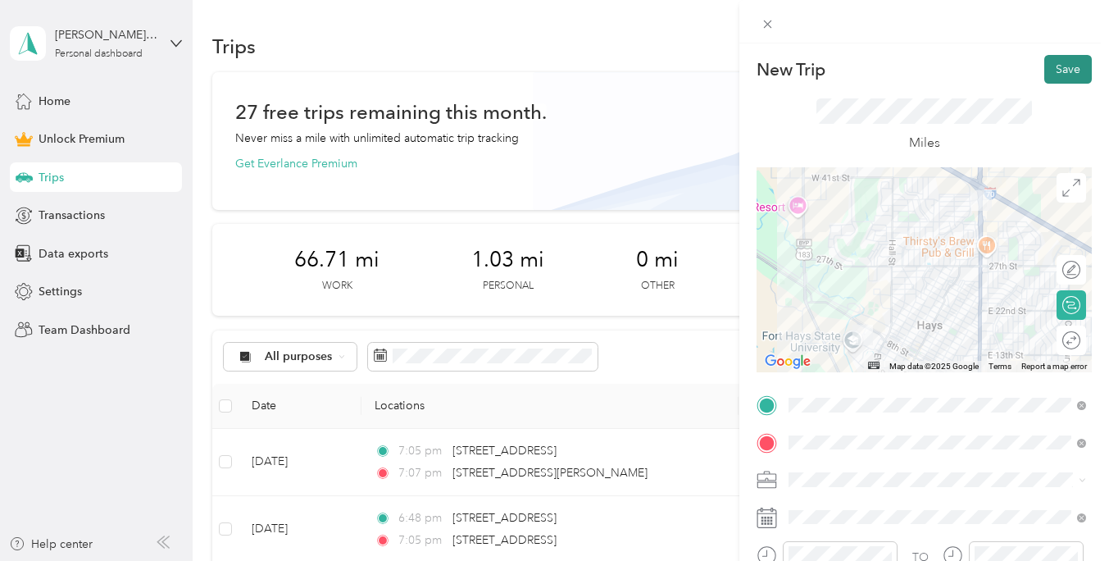
click at [1060, 70] on button "Save" at bounding box center [1068, 69] width 48 height 29
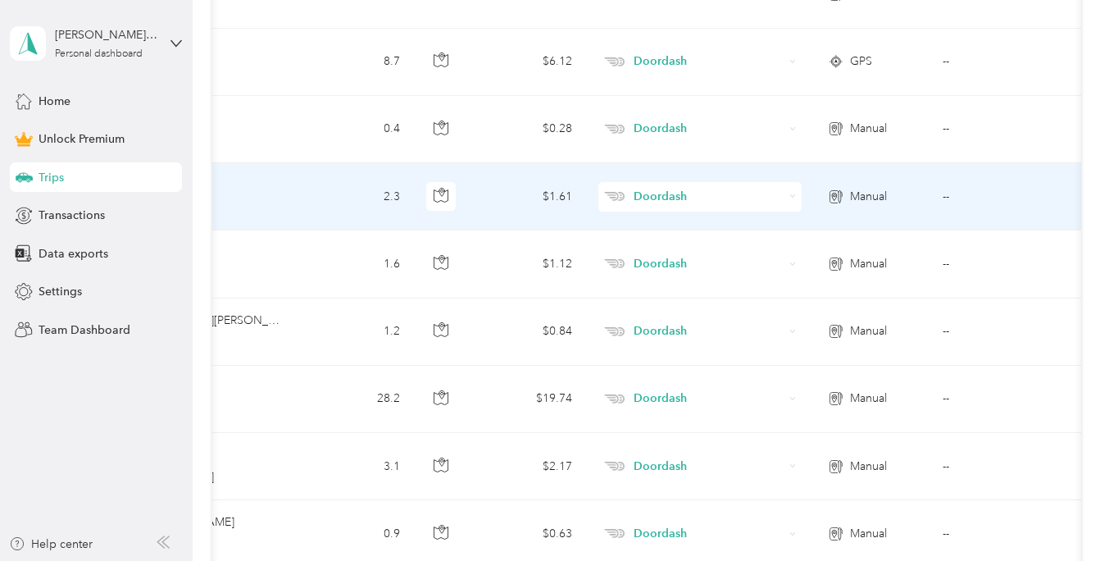
scroll to position [0, 440]
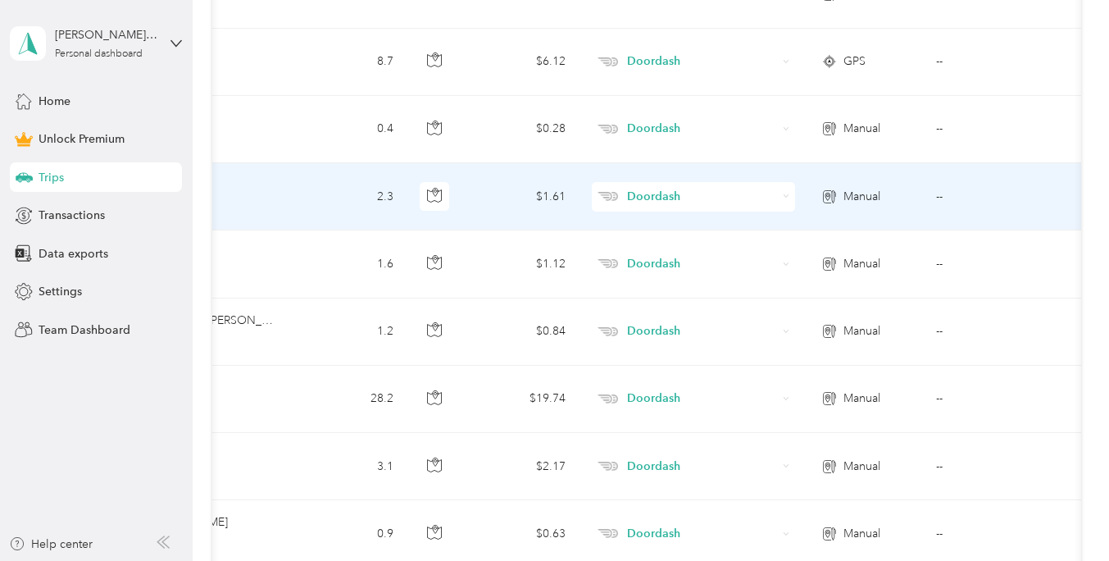
click at [938, 193] on td "--" at bounding box center [997, 196] width 149 height 67
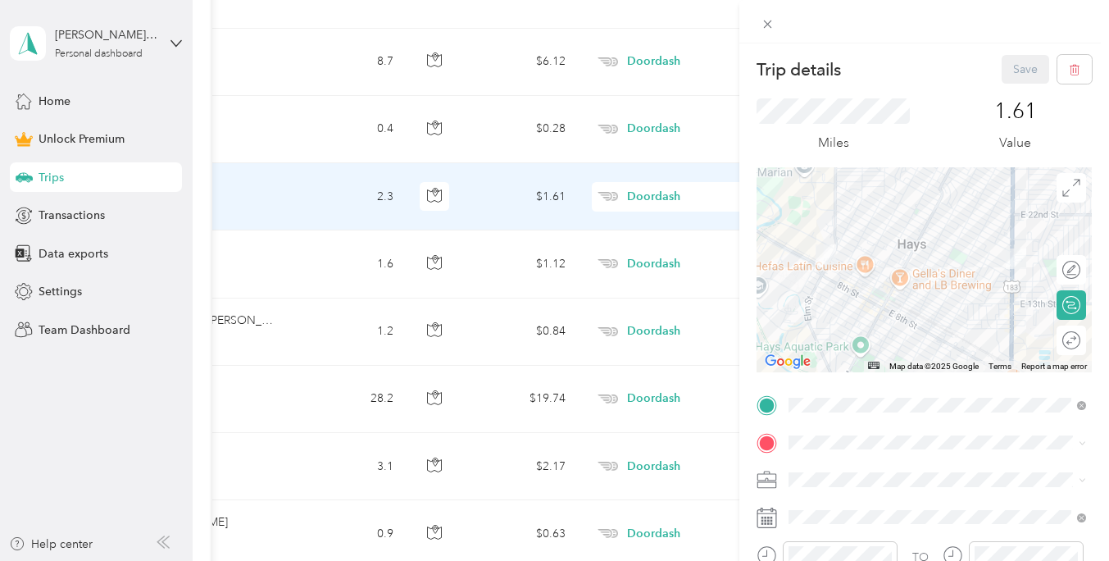
click at [823, 256] on img at bounding box center [825, 254] width 20 height 20
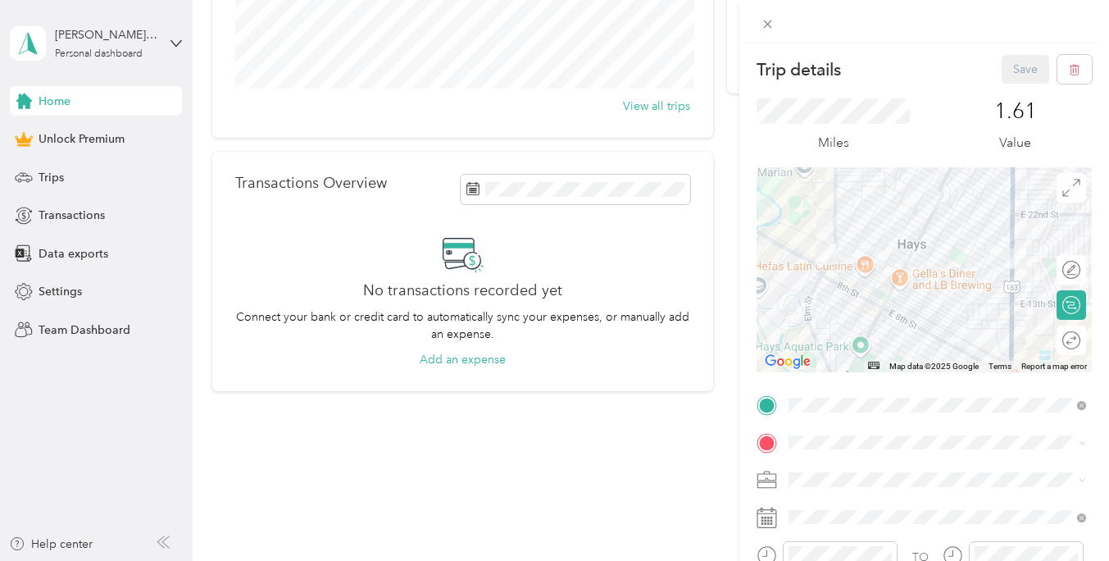
scroll to position [273, 0]
click at [765, 20] on icon at bounding box center [768, 24] width 8 height 8
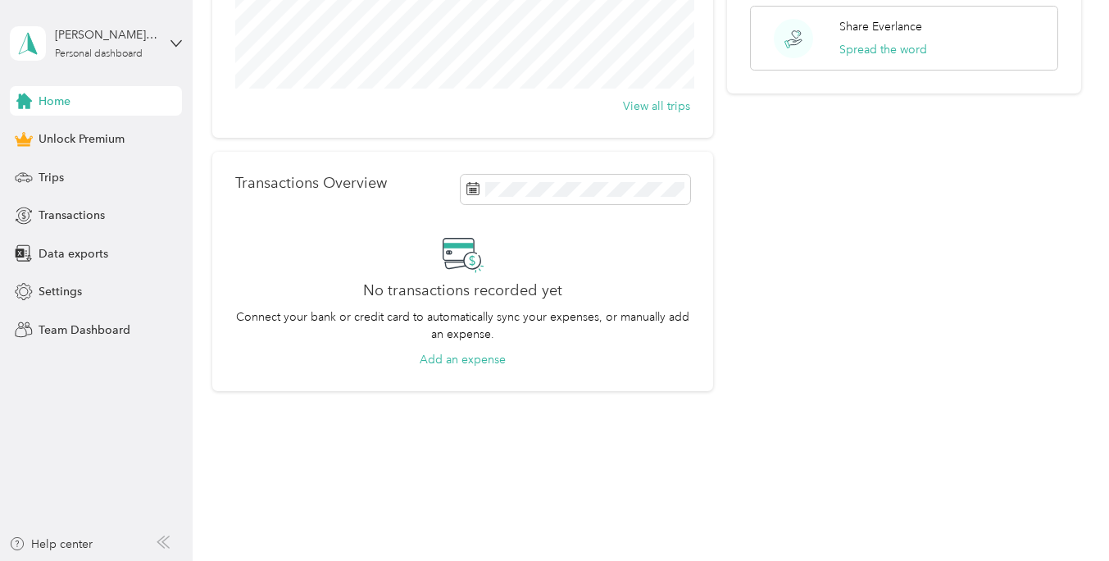
scroll to position [0, 0]
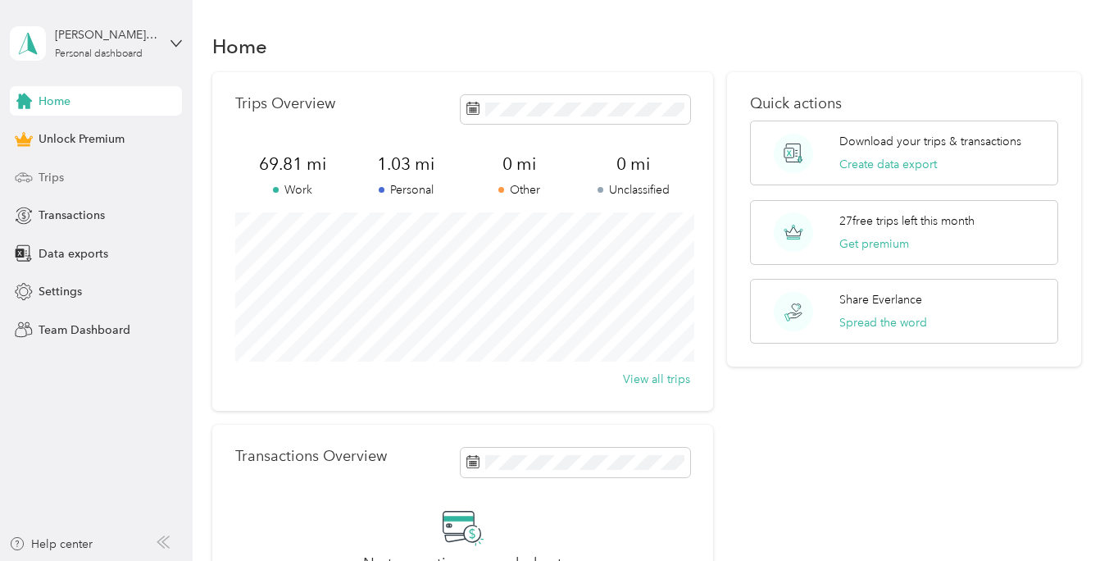
click at [81, 175] on div "Trips" at bounding box center [96, 177] width 172 height 30
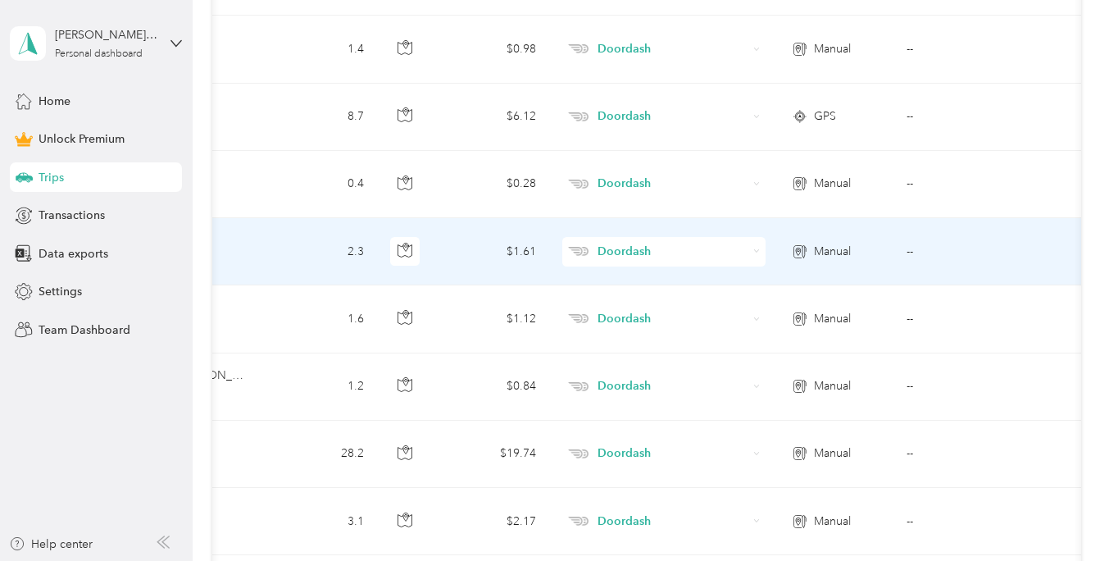
scroll to position [0, 481]
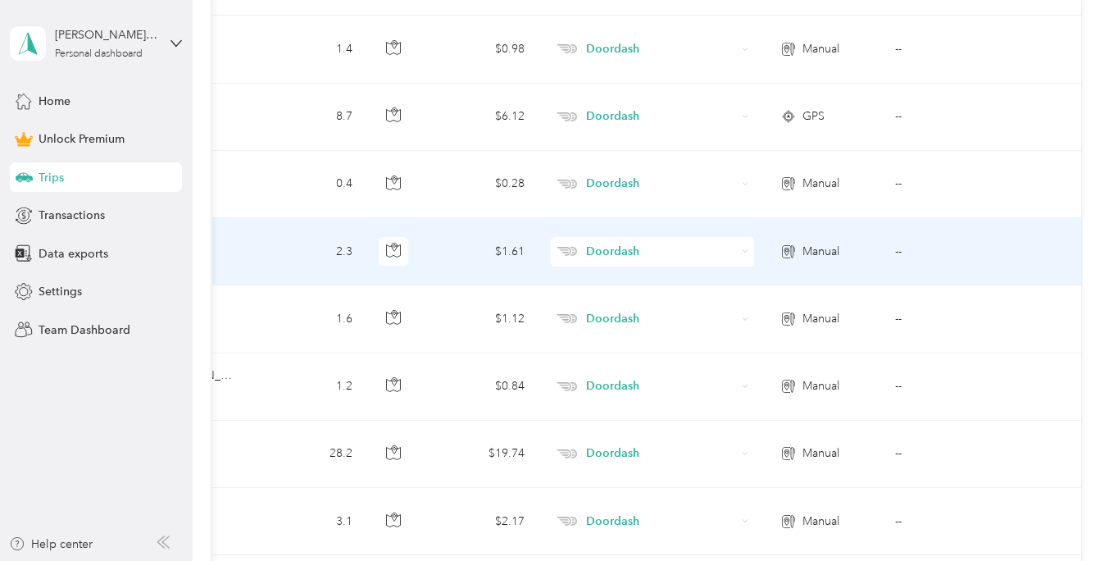
click at [896, 254] on td "--" at bounding box center [956, 251] width 149 height 67
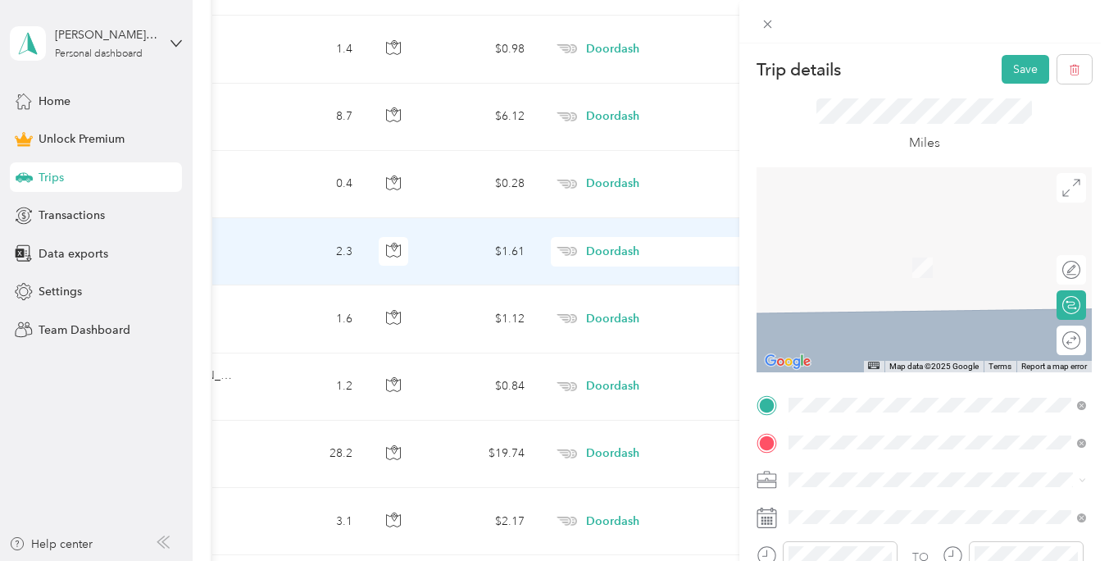
click at [848, 255] on div "[STREET_ADDRESS][US_STATE]" at bounding box center [937, 244] width 286 height 22
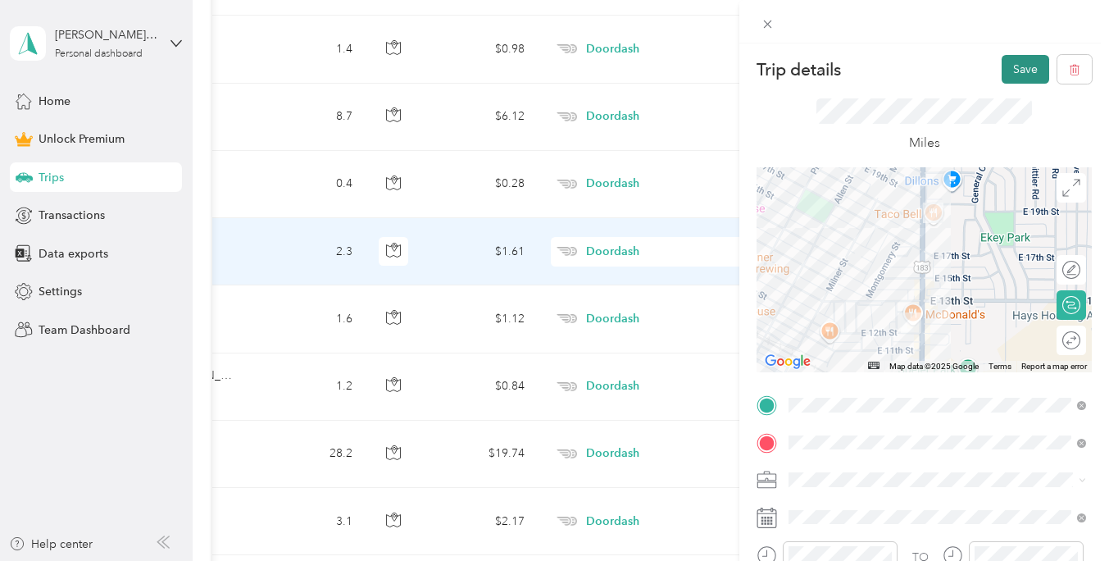
click at [1026, 79] on button "Save" at bounding box center [1025, 69] width 48 height 29
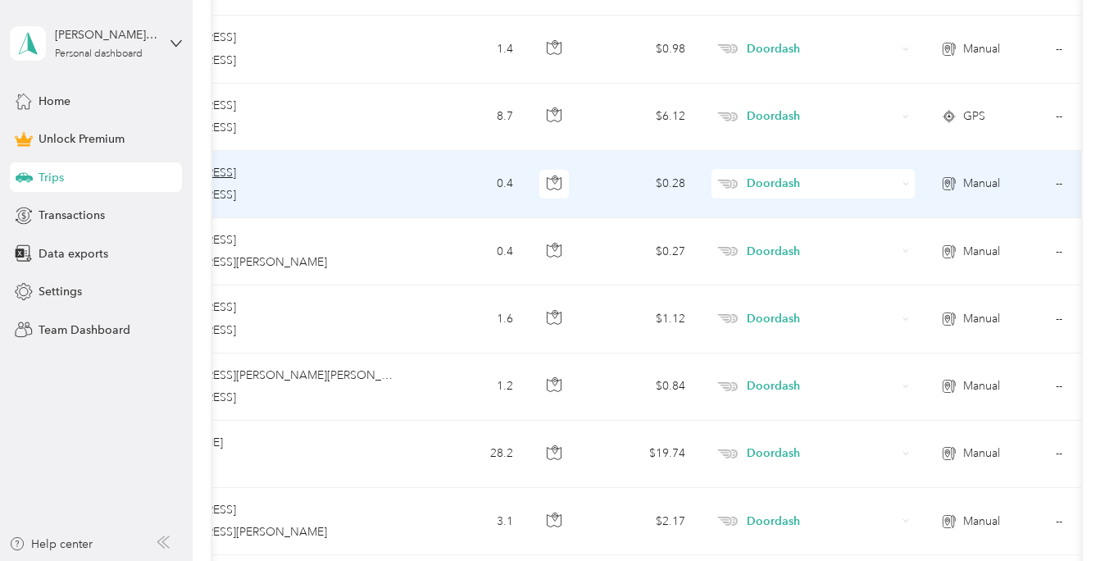
scroll to position [0, 323]
click at [1058, 185] on td "--" at bounding box center [1114, 184] width 149 height 67
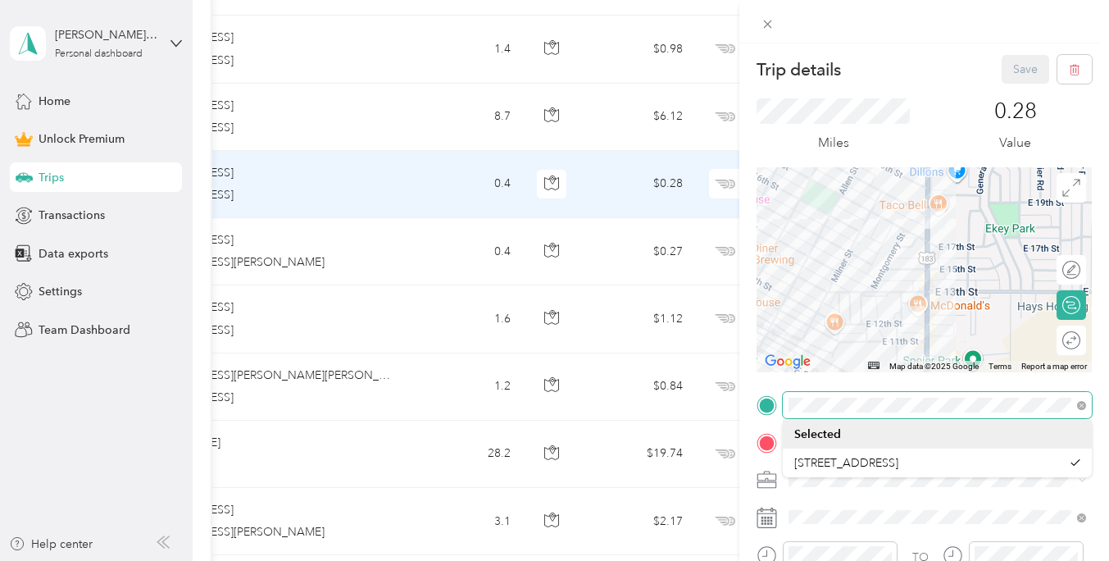
click at [744, 399] on form "Trip details Save This trip cannot be edited because it is either under review,…" at bounding box center [924, 403] width 370 height 696
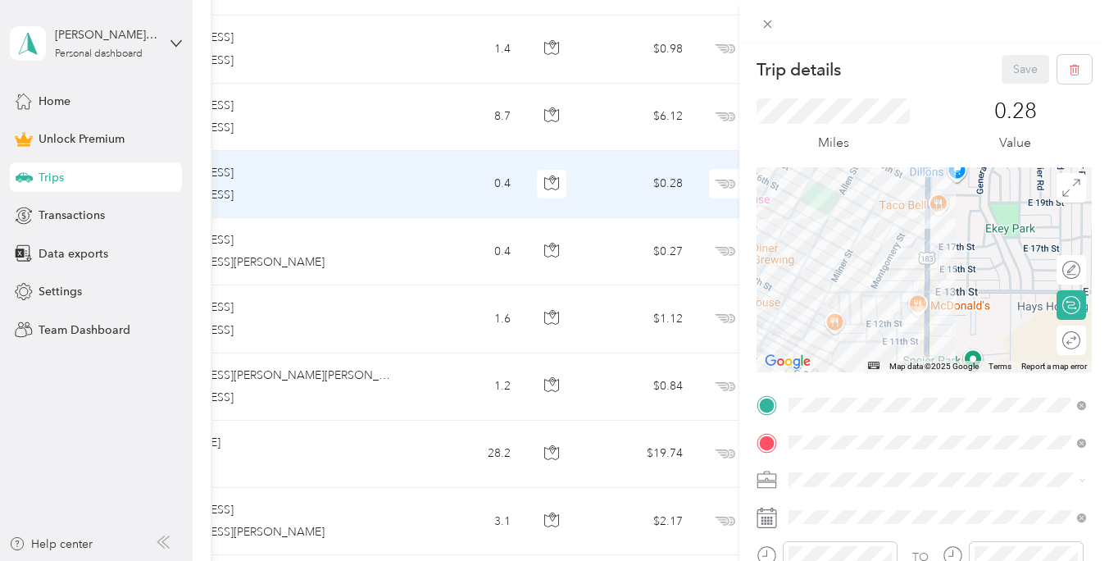
click at [741, 429] on form "Trip details Save This trip cannot be edited because it is either under review,…" at bounding box center [924, 403] width 370 height 696
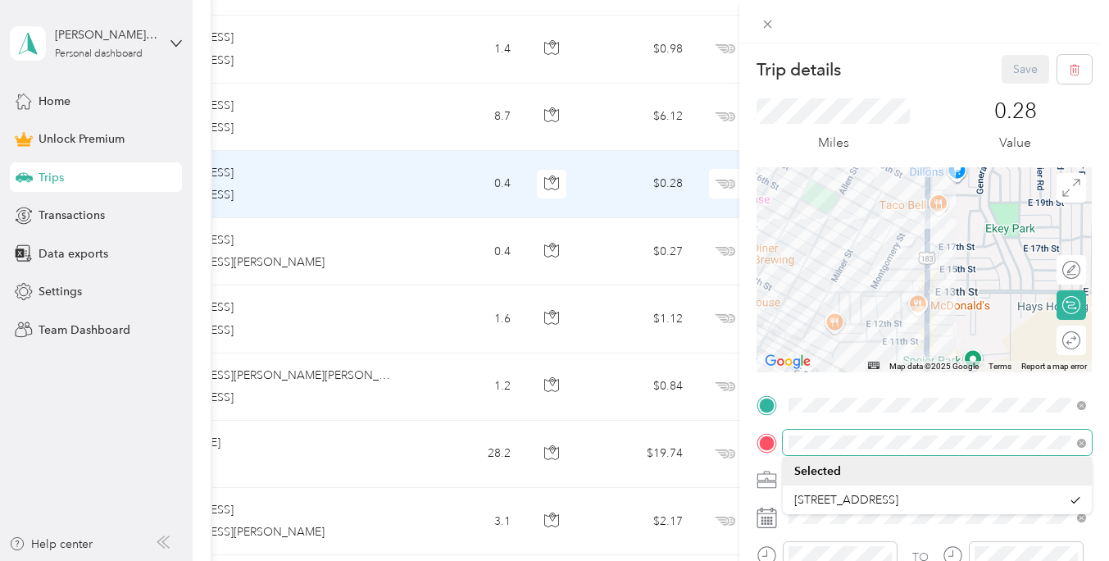
click at [733, 438] on div "Trip details Save This trip cannot be edited because it is either under review,…" at bounding box center [554, 280] width 1109 height 561
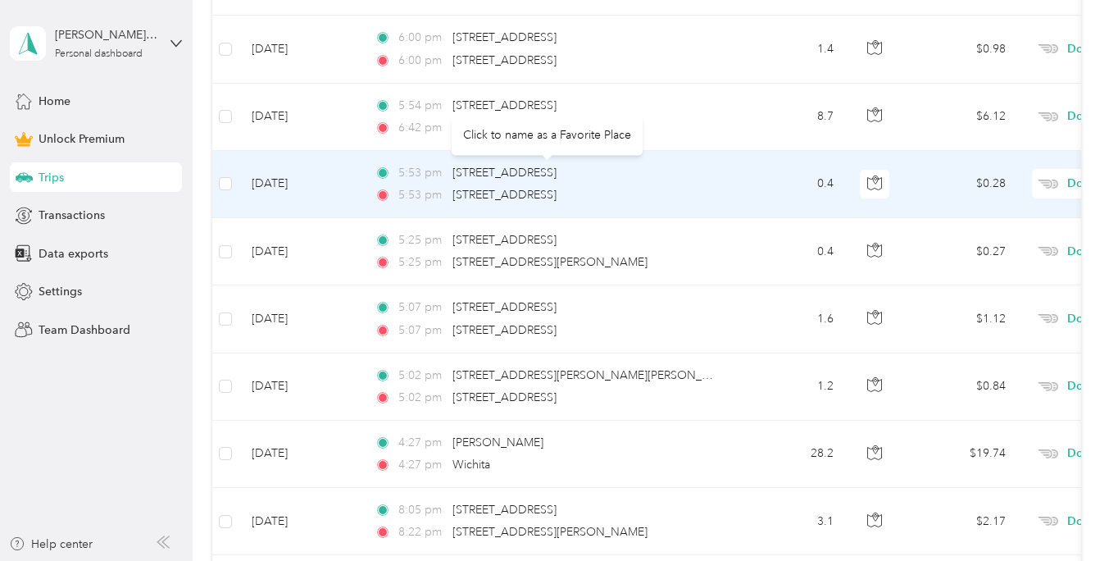
click at [543, 179] on div "[STREET_ADDRESS]" at bounding box center [504, 173] width 104 height 18
click at [549, 172] on span "[STREET_ADDRESS]" at bounding box center [504, 173] width 104 height 14
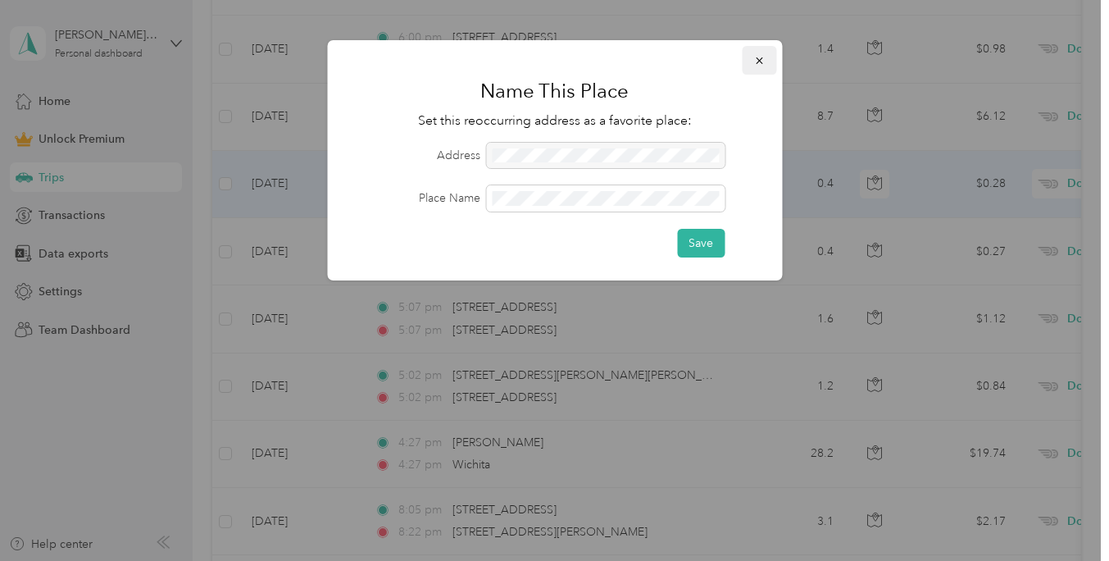
click at [761, 55] on icon "button" at bounding box center [758, 60] width 11 height 11
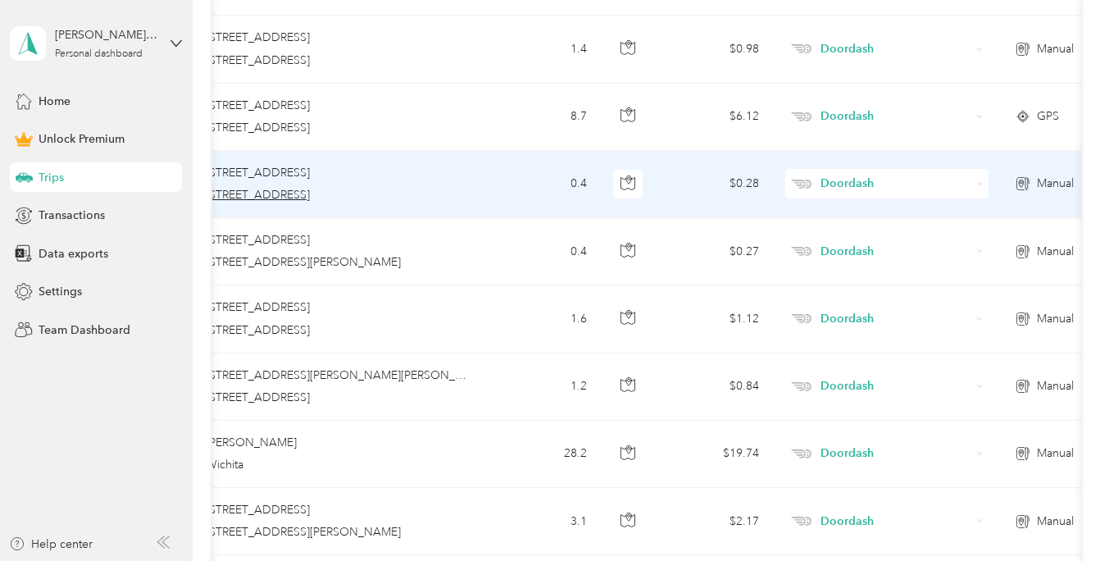
scroll to position [0, 481]
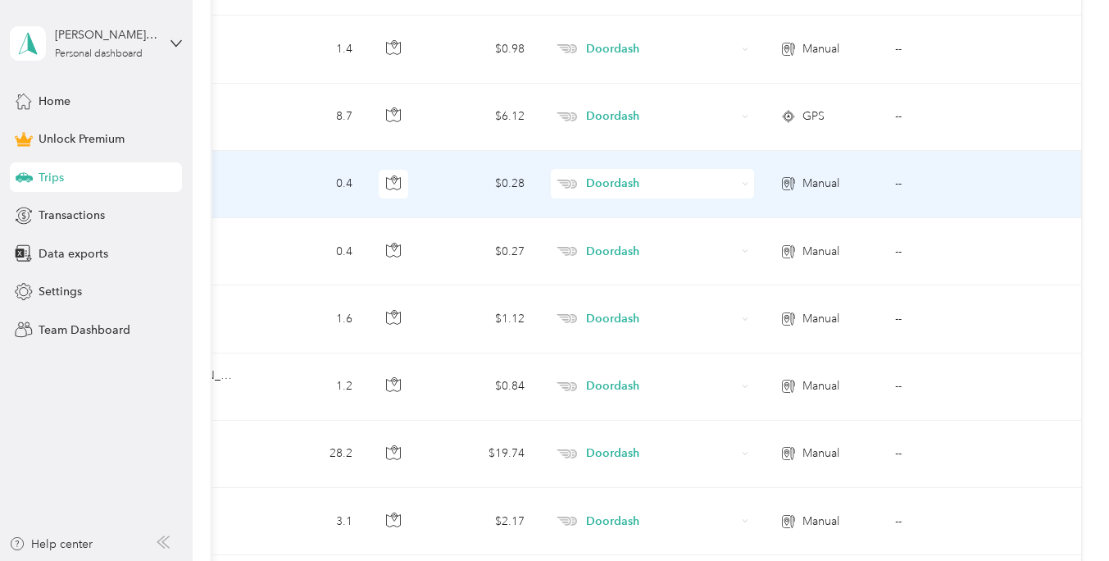
click at [895, 185] on td "--" at bounding box center [956, 184] width 149 height 67
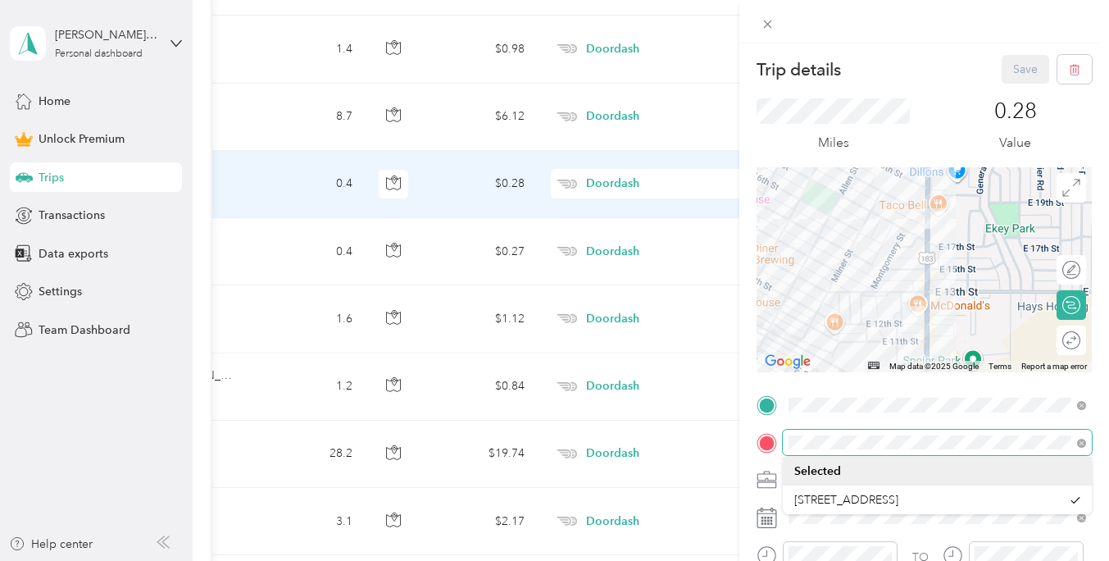
click at [771, 441] on div at bounding box center [923, 442] width 335 height 26
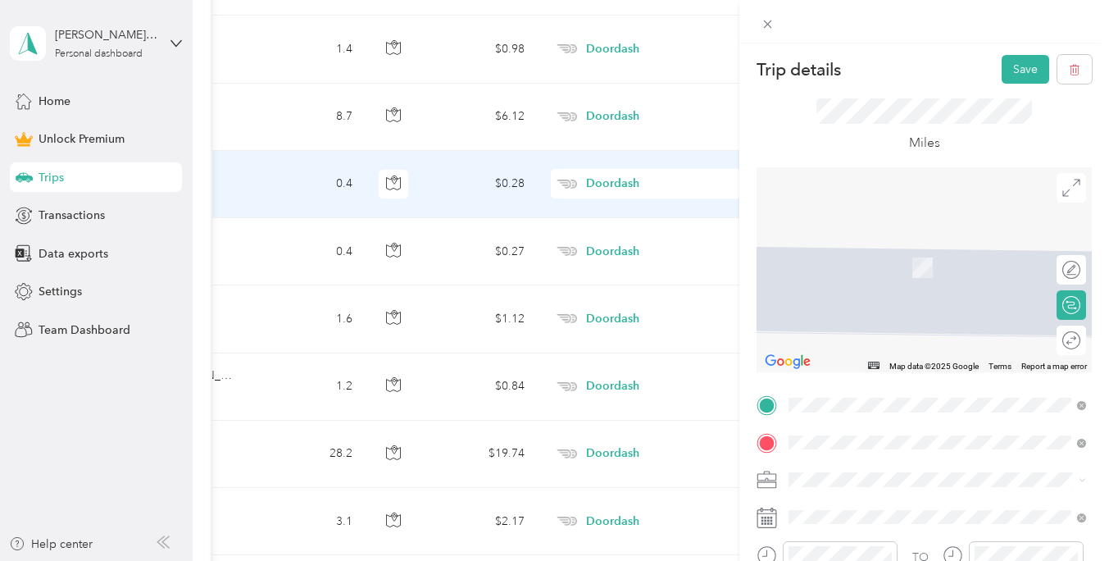
click at [835, 267] on span "[STREET_ADDRESS][US_STATE]" at bounding box center [902, 259] width 164 height 15
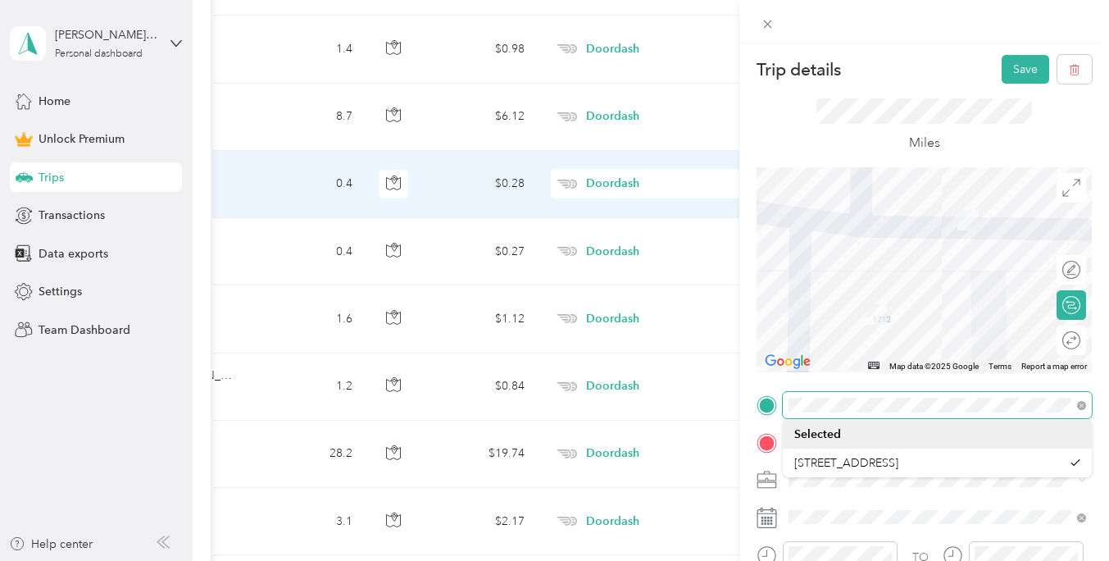
click at [787, 402] on span at bounding box center [937, 405] width 309 height 26
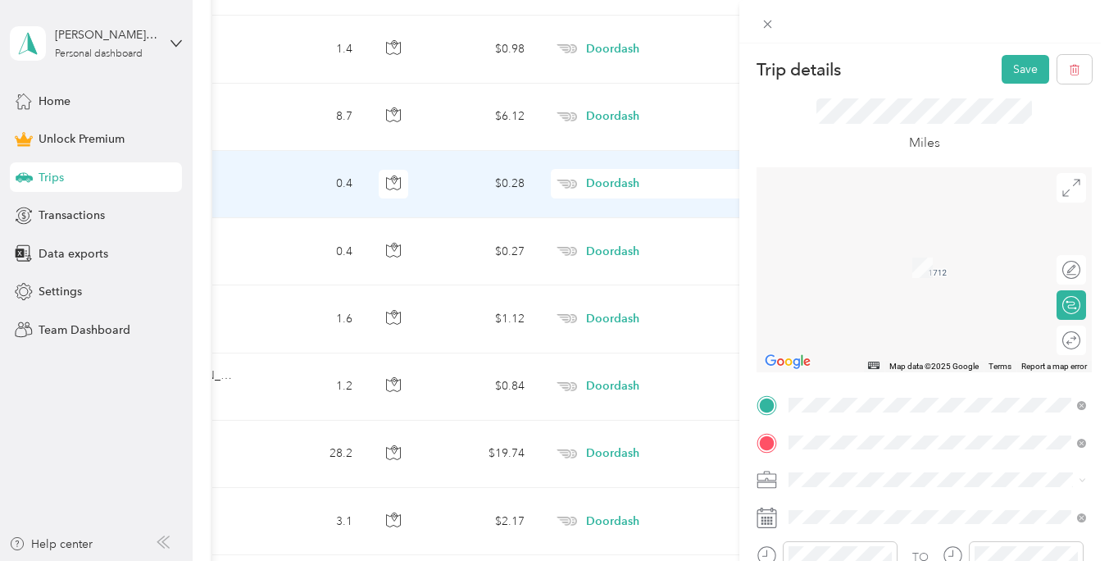
click at [853, 213] on span "[STREET_ADDRESS][US_STATE]" at bounding box center [902, 205] width 164 height 15
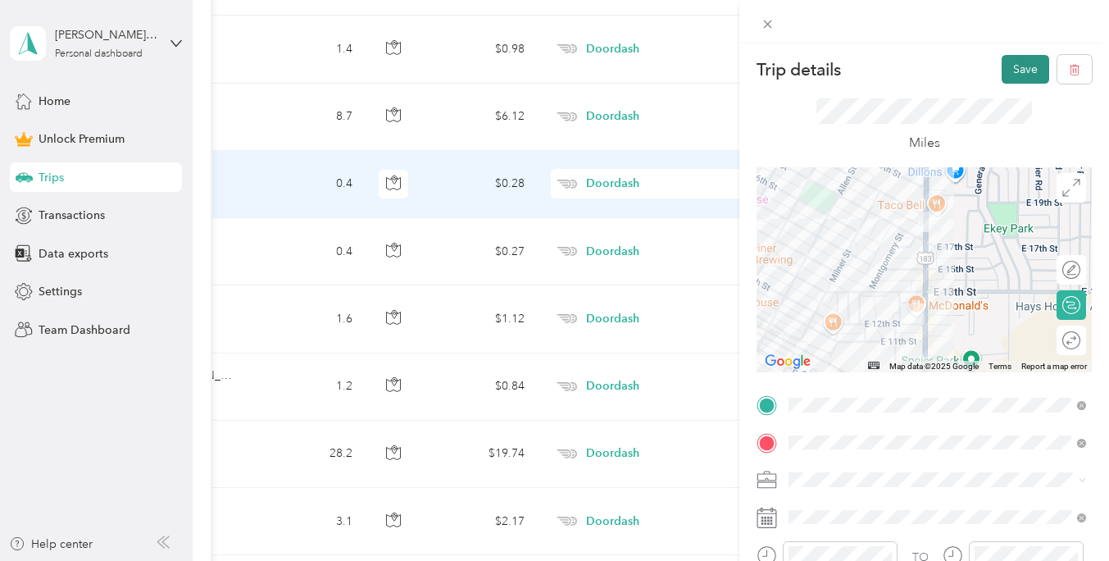
click at [1015, 70] on button "Save" at bounding box center [1025, 69] width 48 height 29
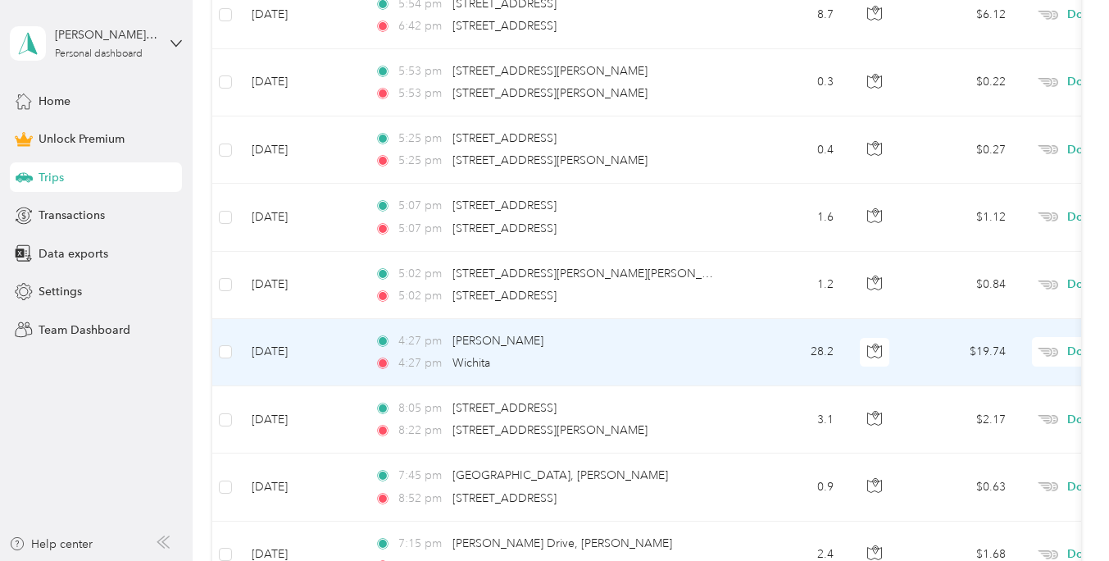
scroll to position [987, 0]
click at [462, 337] on span "[PERSON_NAME]" at bounding box center [497, 340] width 91 height 14
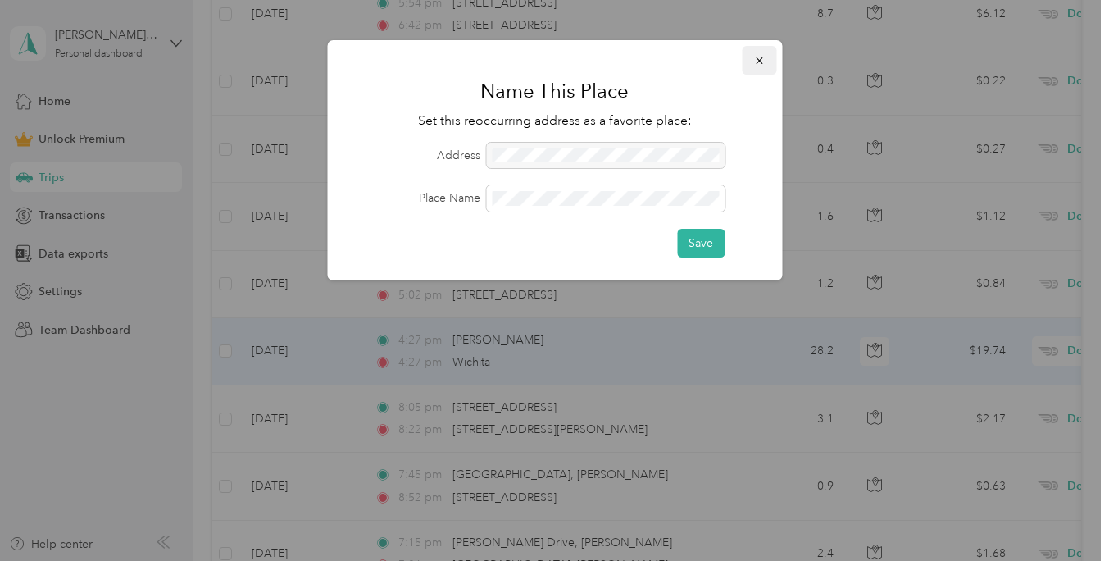
click at [749, 58] on button "button" at bounding box center [759, 60] width 34 height 29
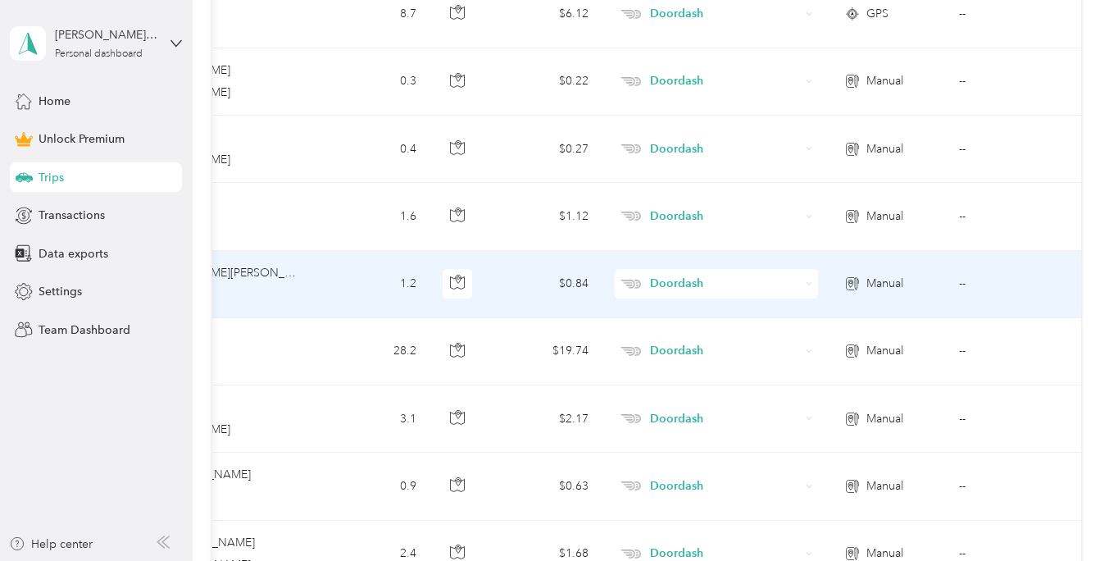
scroll to position [0, 481]
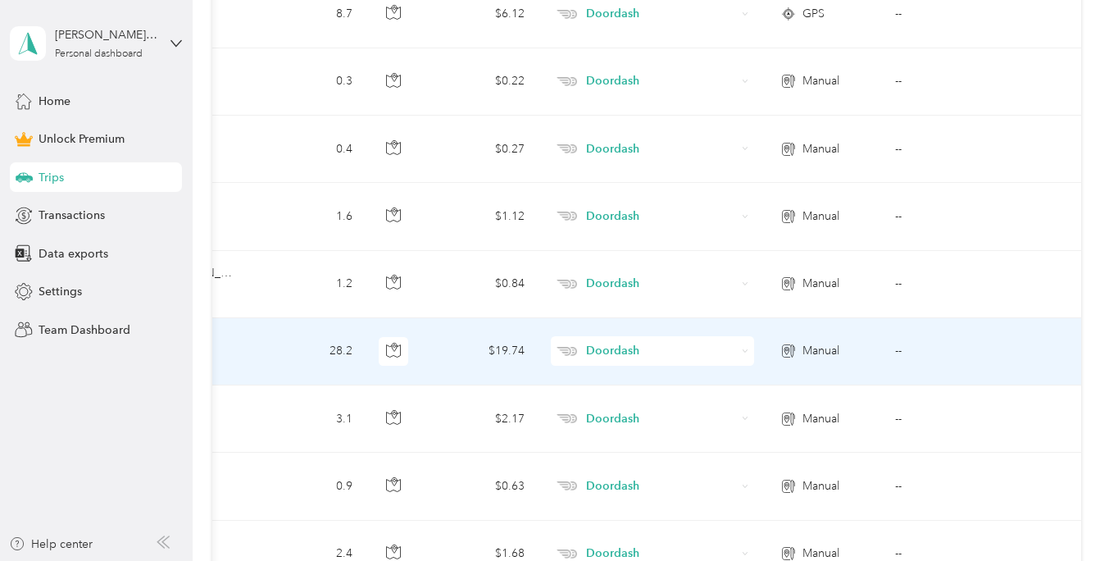
click at [899, 348] on td "--" at bounding box center [956, 351] width 149 height 67
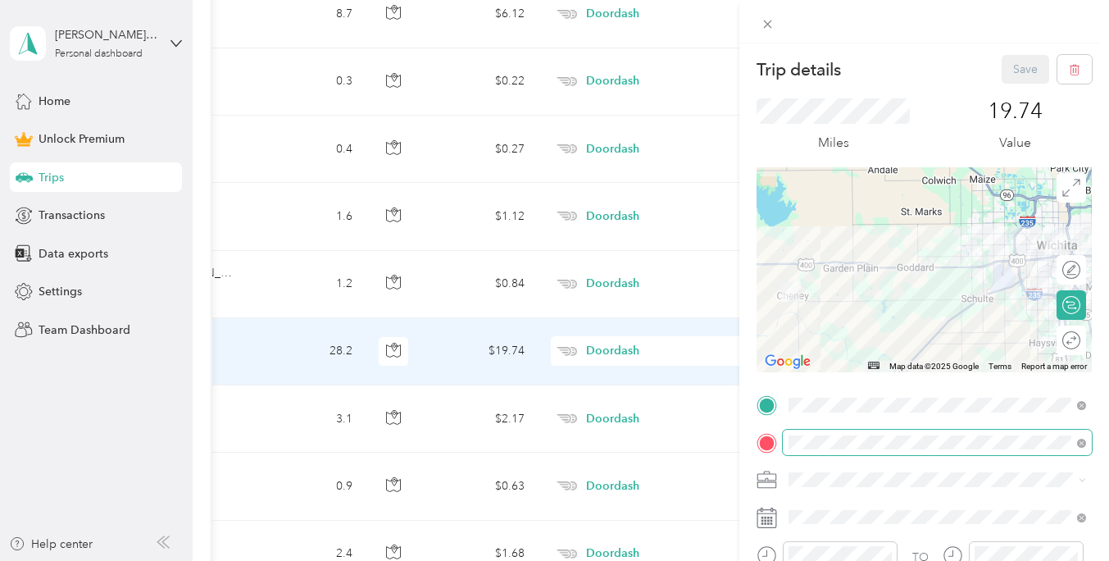
scroll to position [102, 0]
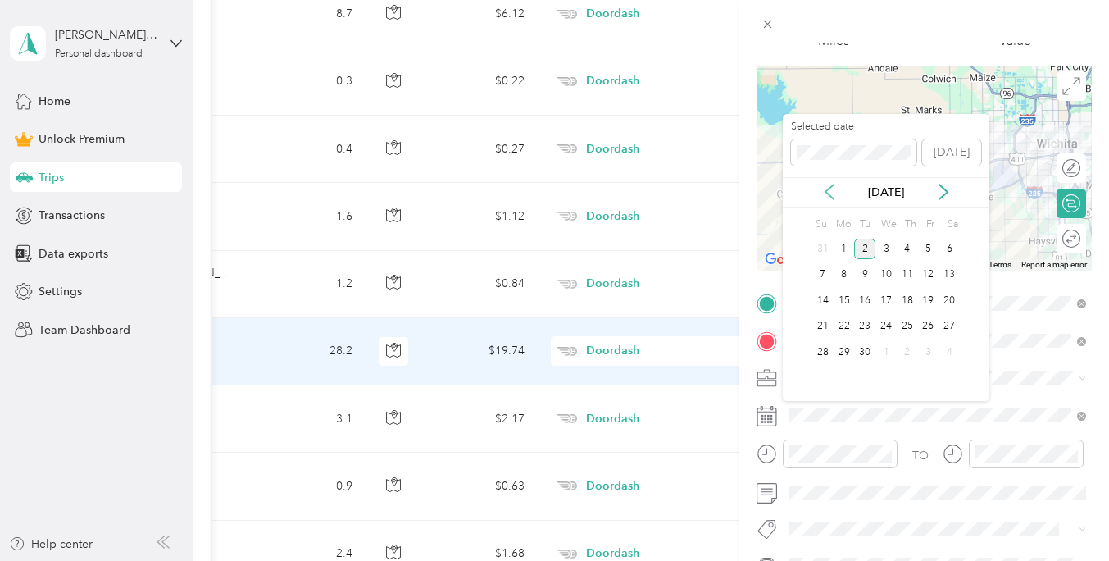
click at [835, 190] on icon at bounding box center [829, 192] width 16 height 16
click at [951, 348] on div "30" at bounding box center [948, 352] width 21 height 20
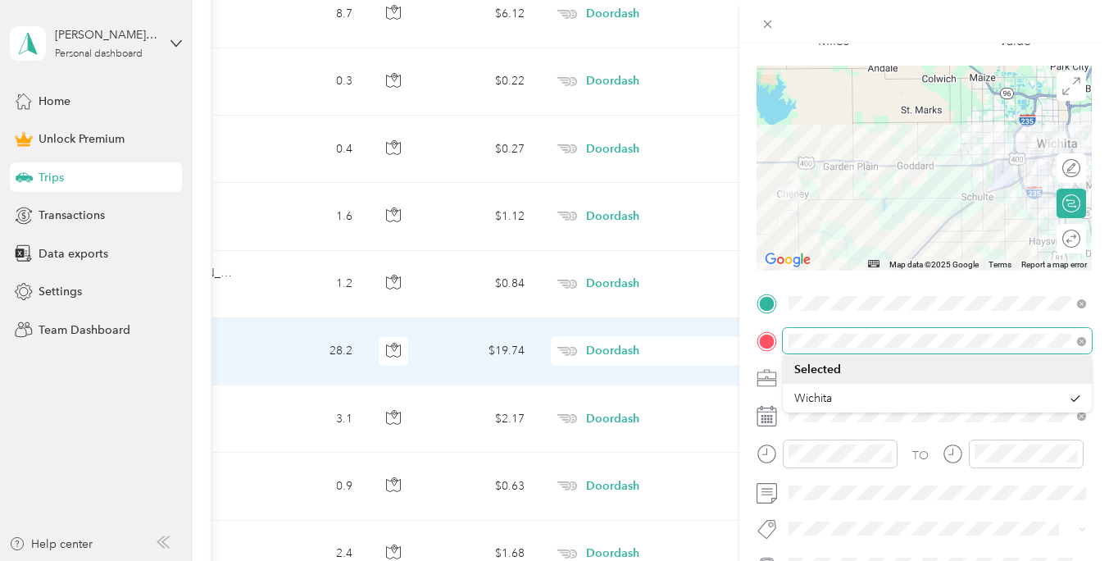
click at [713, 330] on div "Trip details Save This trip cannot be edited because it is either under review,…" at bounding box center [554, 280] width 1109 height 561
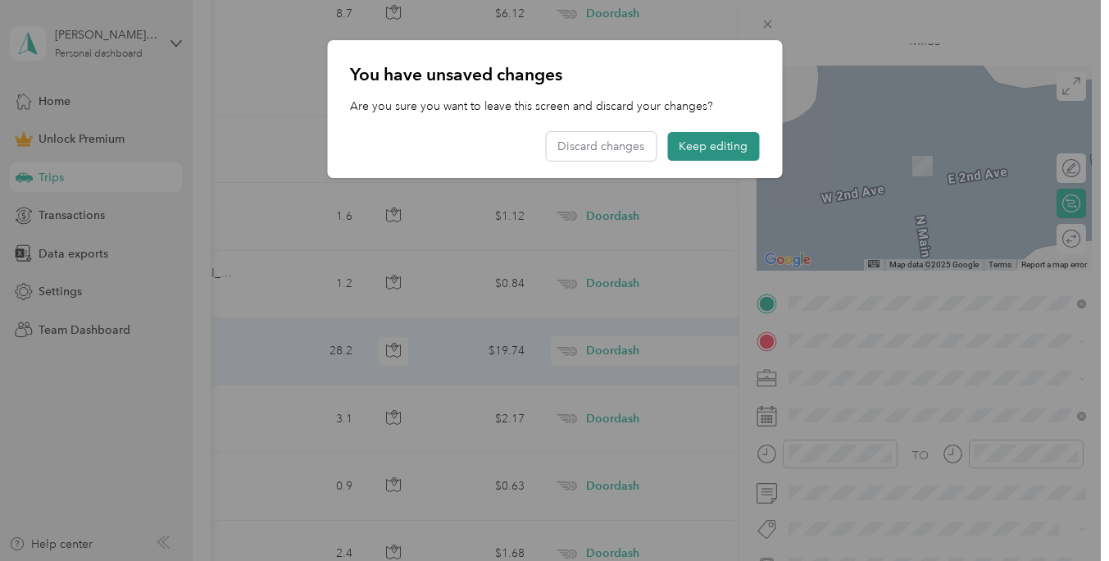
click at [692, 142] on button "Keep editing" at bounding box center [713, 146] width 92 height 29
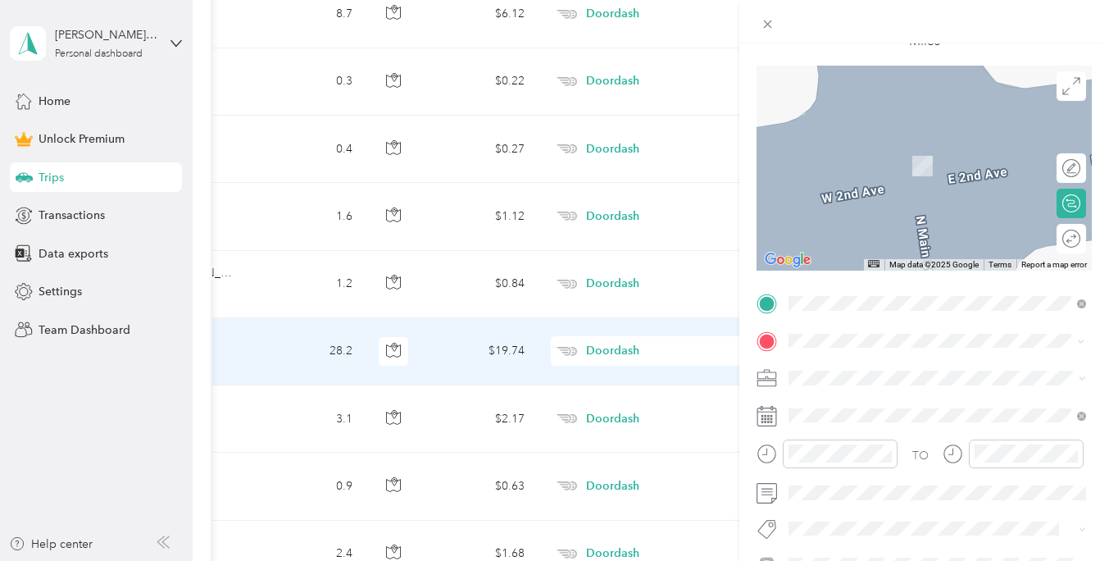
click at [865, 148] on span "[STREET_ADDRESS][US_STATE]" at bounding box center [902, 141] width 164 height 15
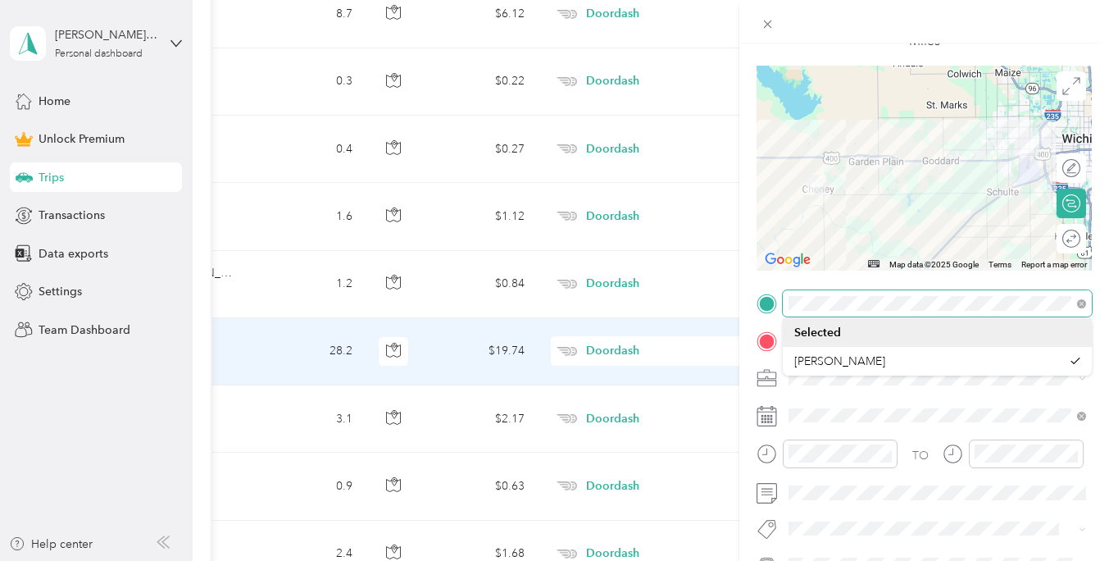
click at [782, 297] on div at bounding box center [923, 303] width 335 height 26
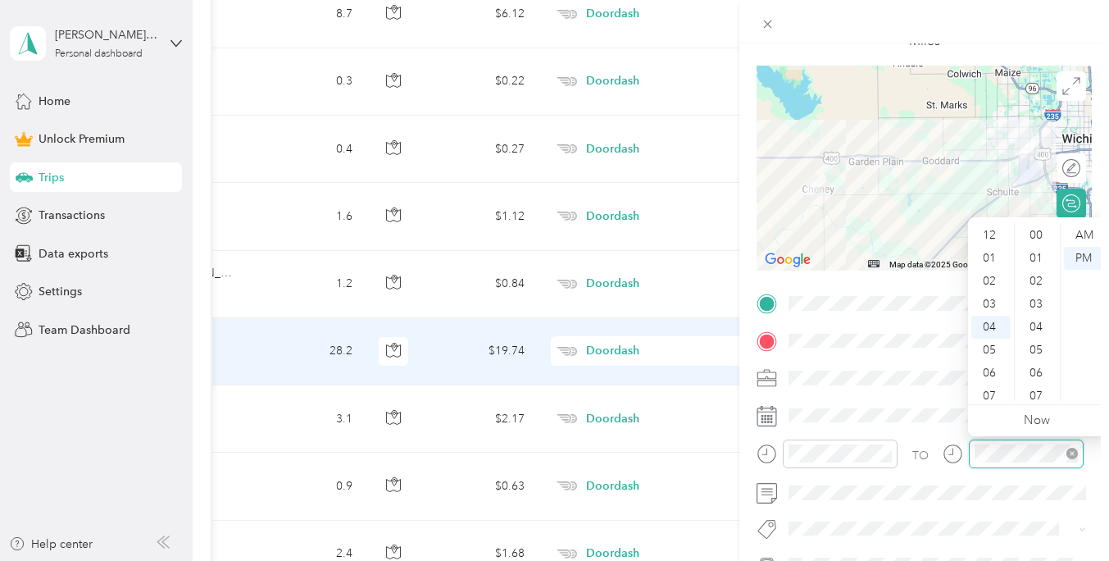
scroll to position [92, 0]
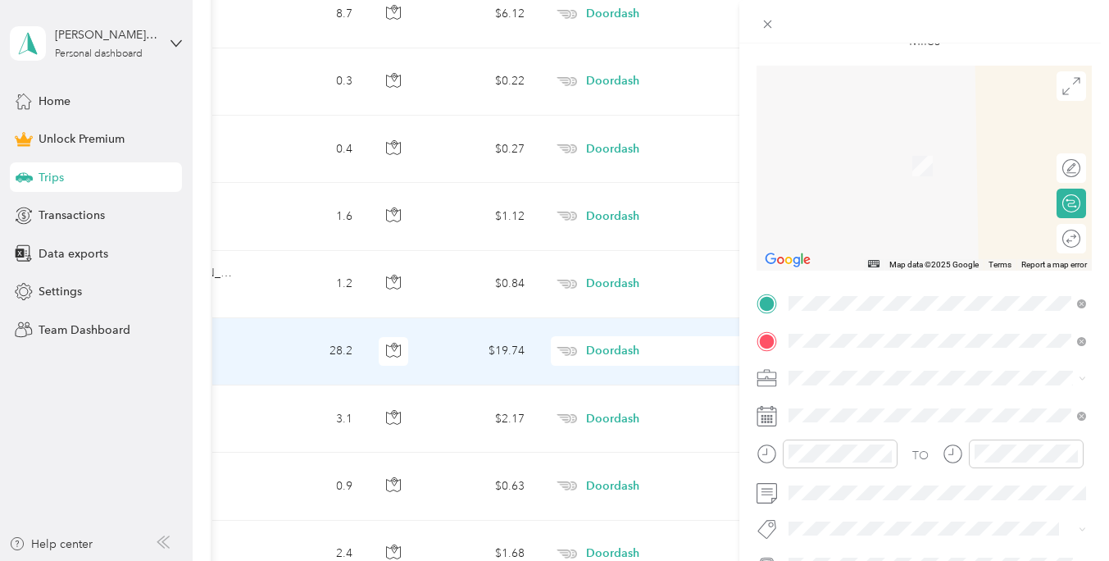
click at [854, 376] on span "[GEOGRAPHIC_DATA][STREET_ADDRESS][PERSON_NAME][US_STATE]" at bounding box center [950, 369] width 261 height 29
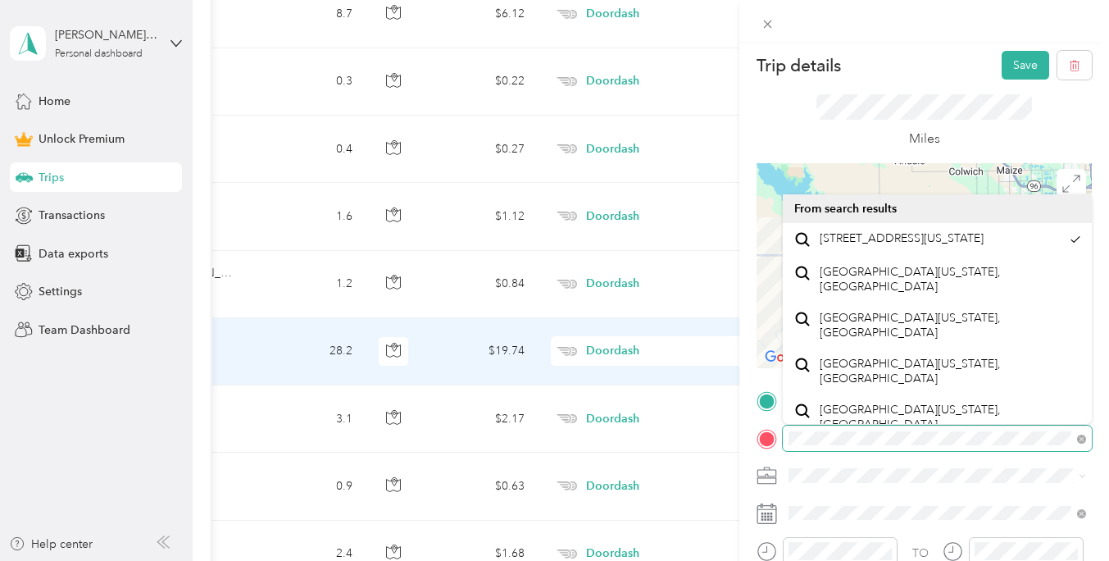
scroll to position [0, 36]
click at [1101, 446] on html "[PERSON_NAME][EMAIL_ADDRESS][PERSON_NAME][DOMAIN_NAME] Personal dashboard Home …" at bounding box center [550, 280] width 1101 height 561
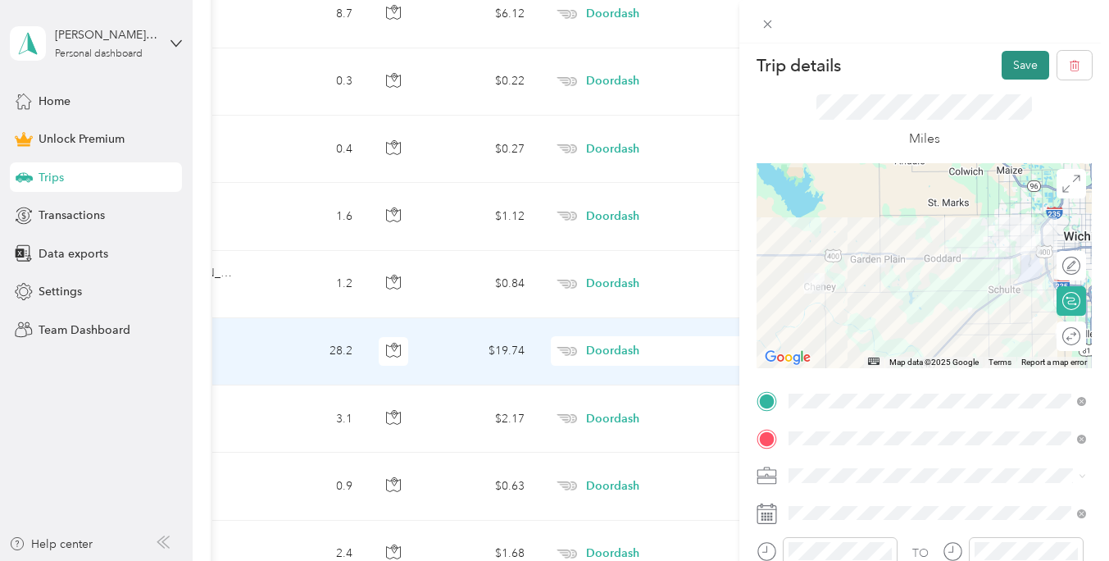
click at [1031, 68] on button "Save" at bounding box center [1025, 65] width 48 height 29
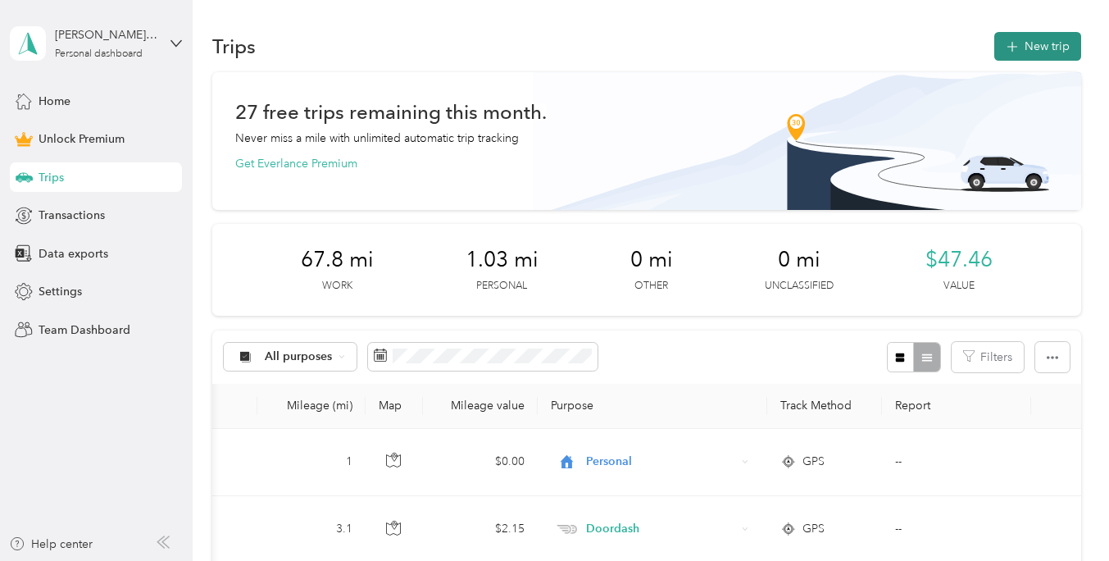
click at [1030, 57] on button "New trip" at bounding box center [1037, 46] width 87 height 29
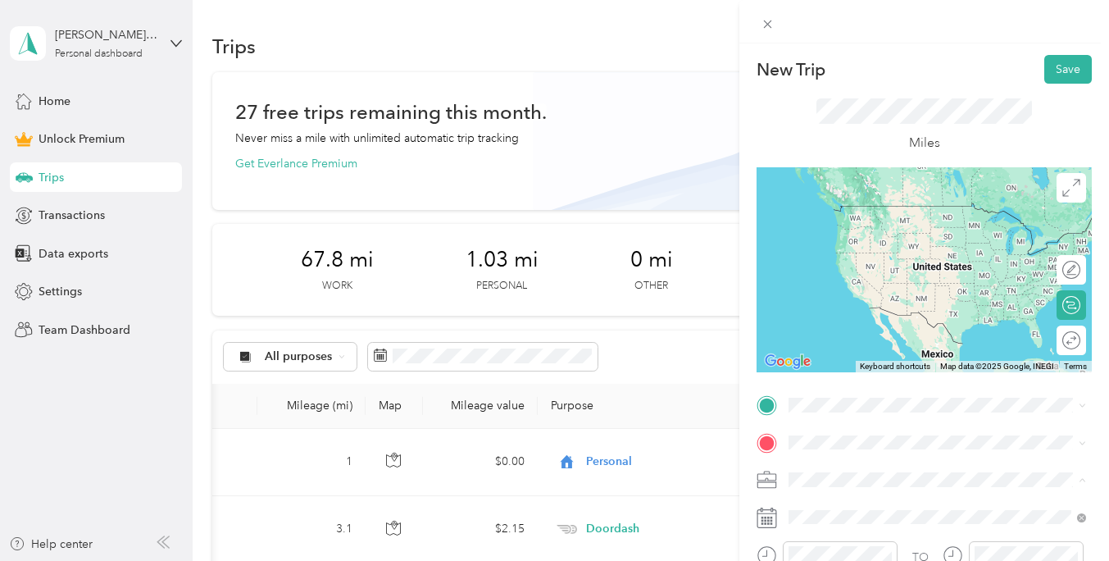
click at [820, 312] on li "Doordash" at bounding box center [937, 307] width 309 height 29
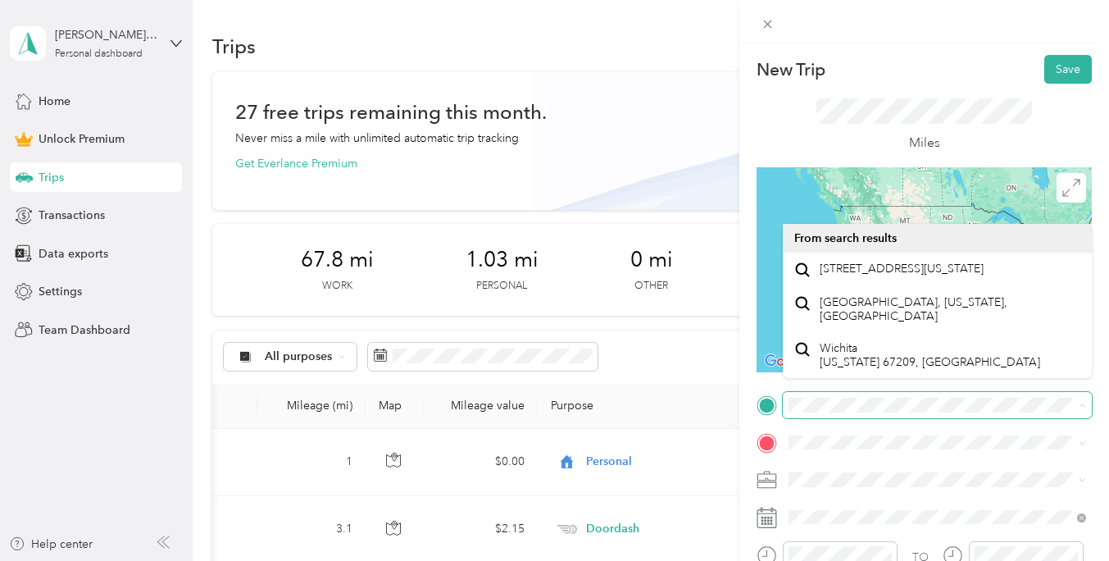
scroll to position [0, 36]
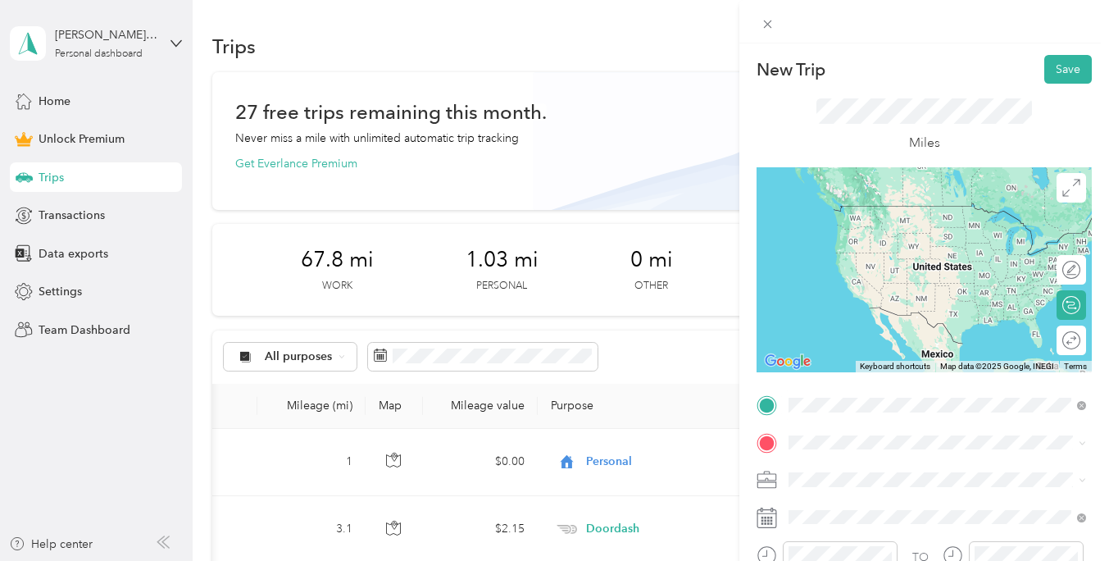
click at [827, 273] on span "[STREET_ADDRESS][US_STATE]" at bounding box center [902, 268] width 164 height 15
